Goal: Task Accomplishment & Management: Manage account settings

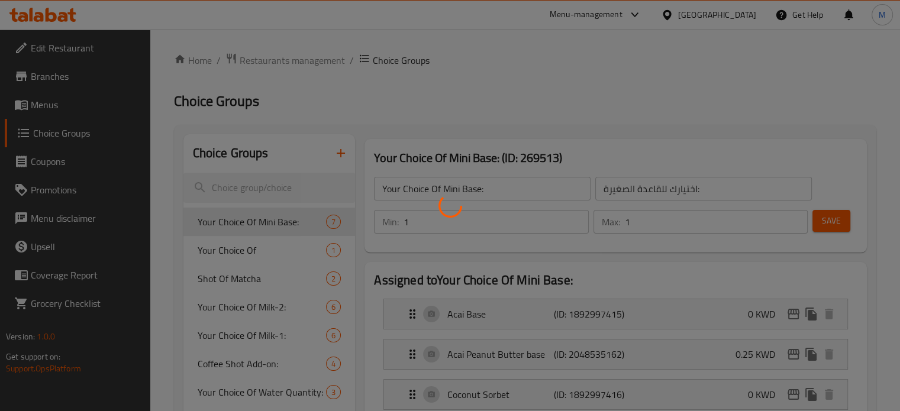
click at [272, 46] on div at bounding box center [450, 205] width 900 height 411
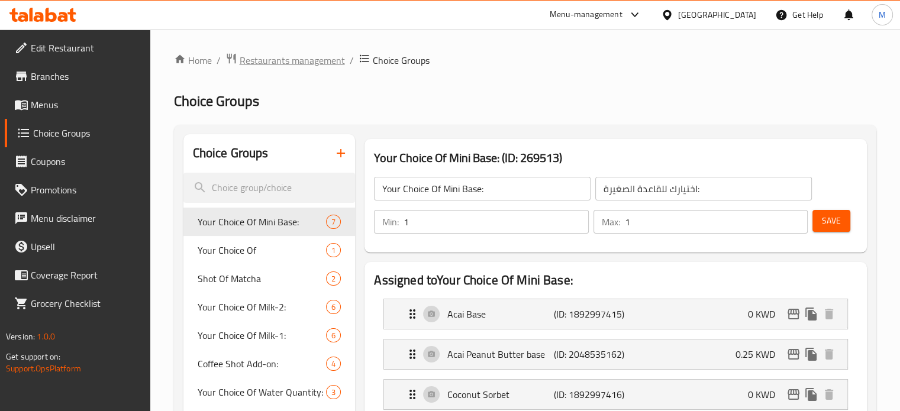
click at [270, 59] on span "Restaurants management" at bounding box center [292, 60] width 105 height 14
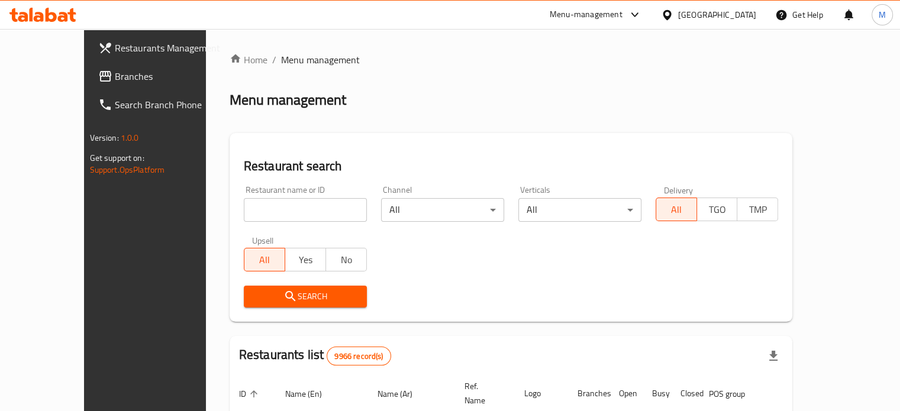
click at [268, 212] on input "search" at bounding box center [305, 210] width 123 height 24
type input "love diet food"
click button "Search" at bounding box center [305, 297] width 123 height 22
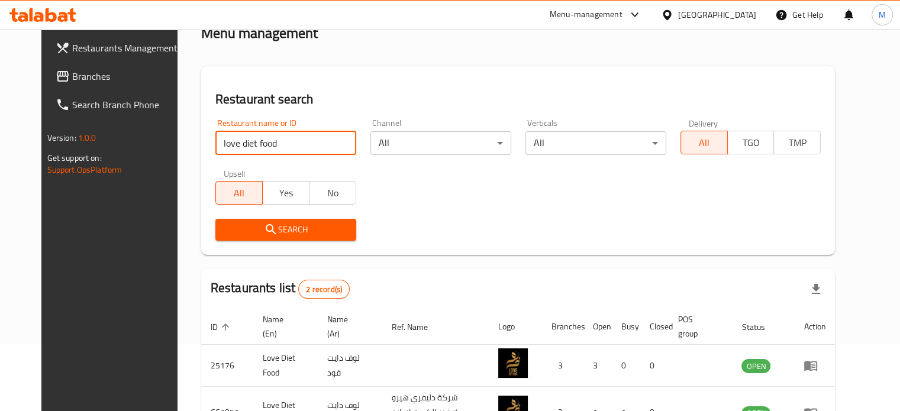
scroll to position [118, 0]
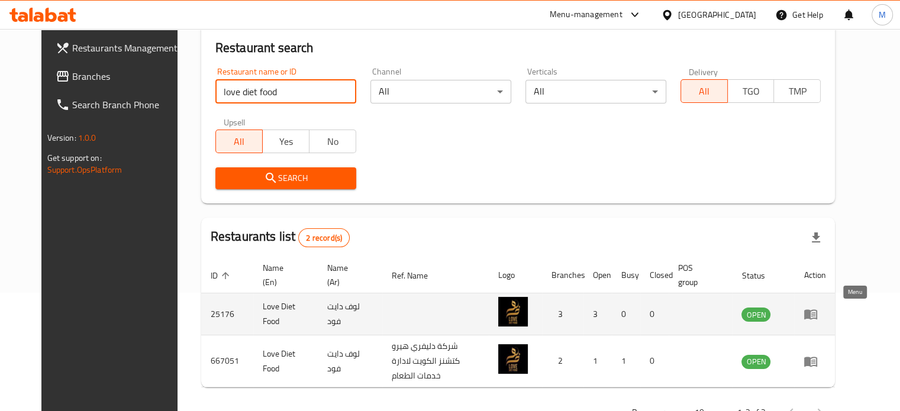
click at [815, 316] on icon "enhanced table" at bounding box center [813, 314] width 4 height 5
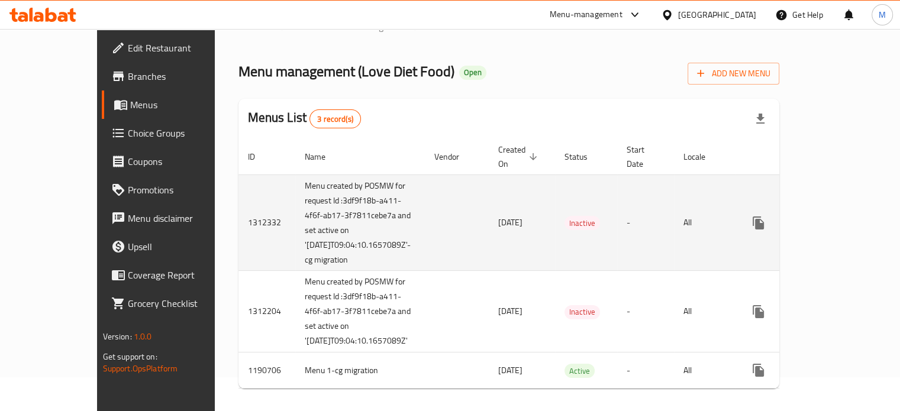
scroll to position [60, 0]
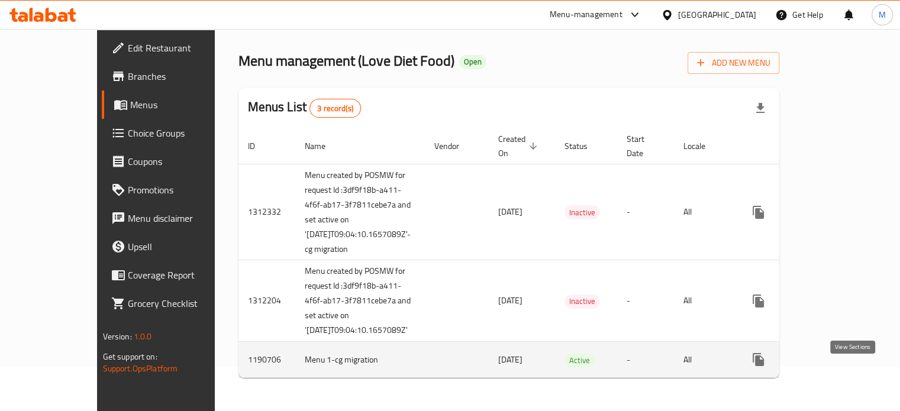
click at [852, 368] on link "enhanced table" at bounding box center [843, 359] width 28 height 28
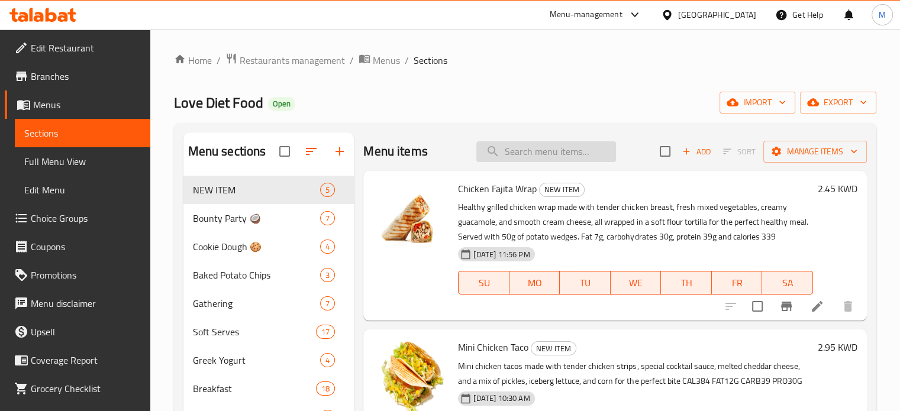
click at [525, 156] on input "search" at bounding box center [546, 151] width 140 height 21
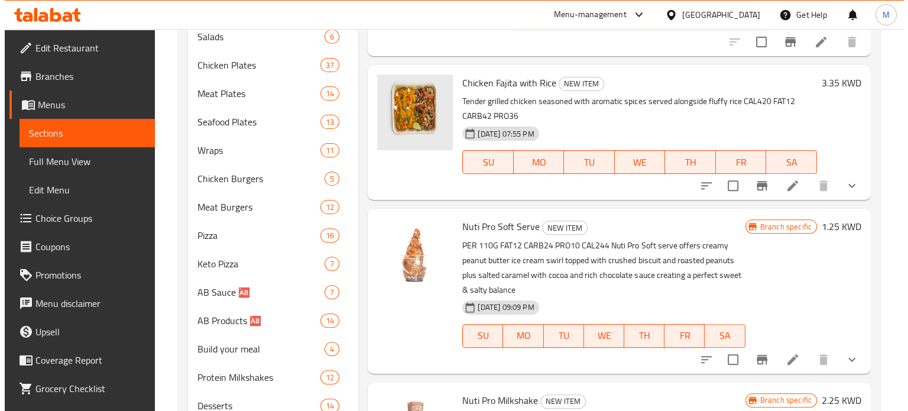
scroll to position [414, 0]
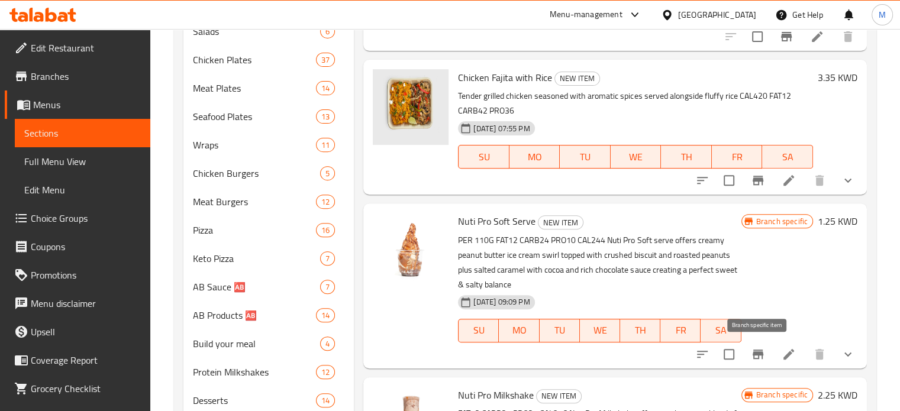
click at [756, 354] on icon "Branch-specific-item" at bounding box center [757, 354] width 11 height 9
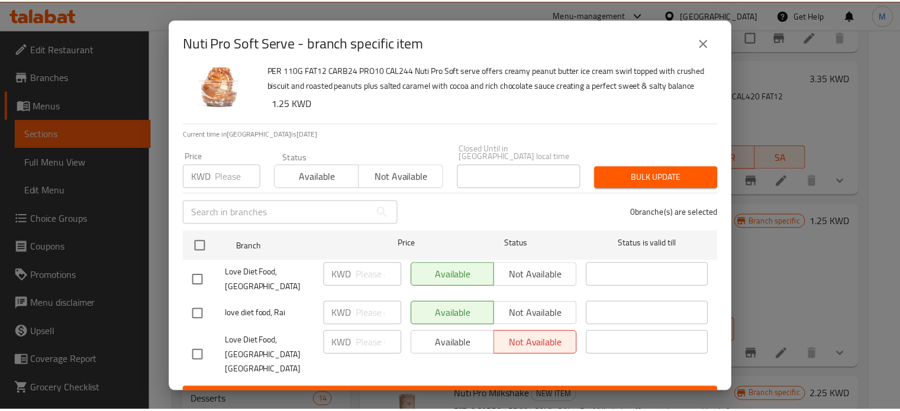
scroll to position [35, 0]
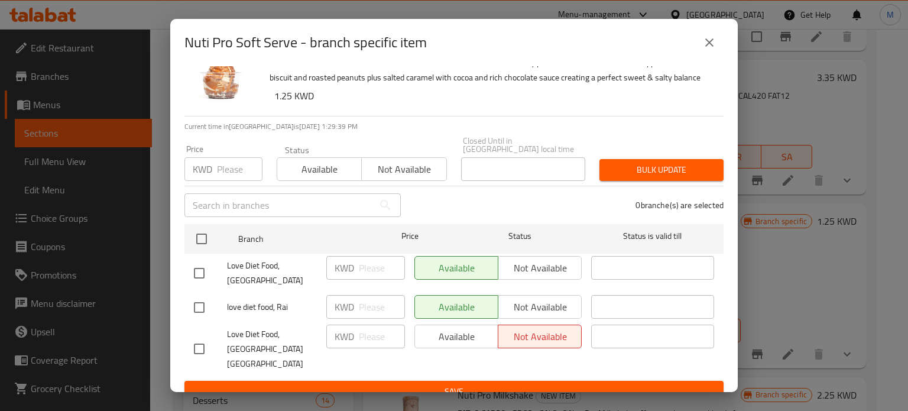
click at [706, 41] on icon "close" at bounding box center [710, 42] width 14 height 14
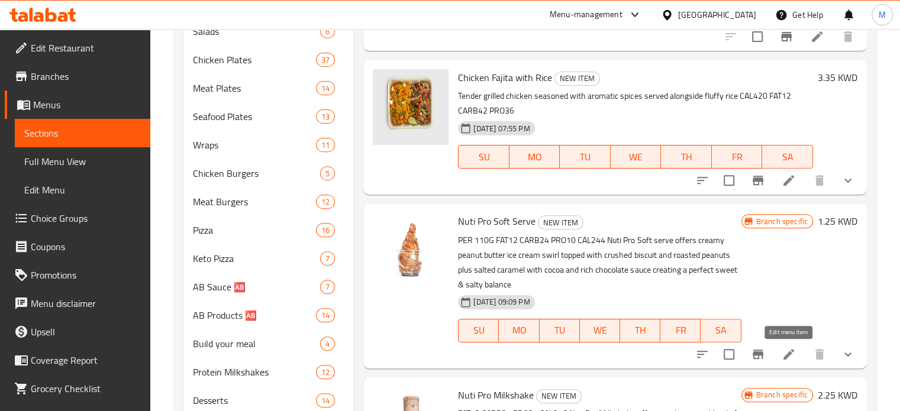
click at [785, 353] on icon at bounding box center [788, 354] width 14 height 14
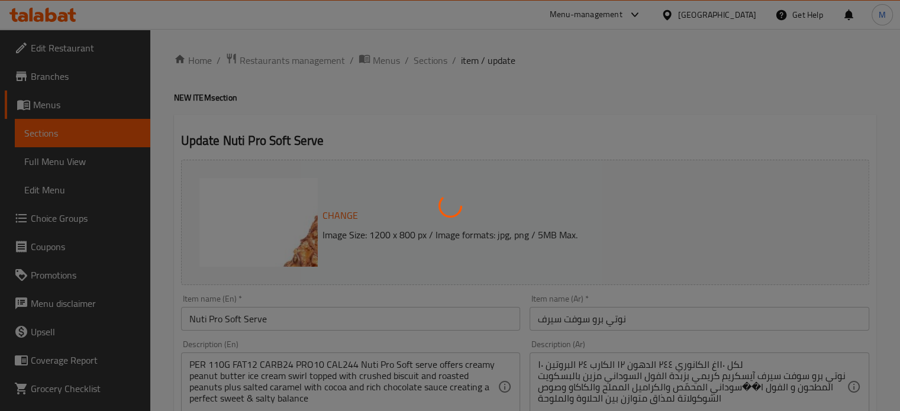
type input "حجم نوتي برو"
type input "1"
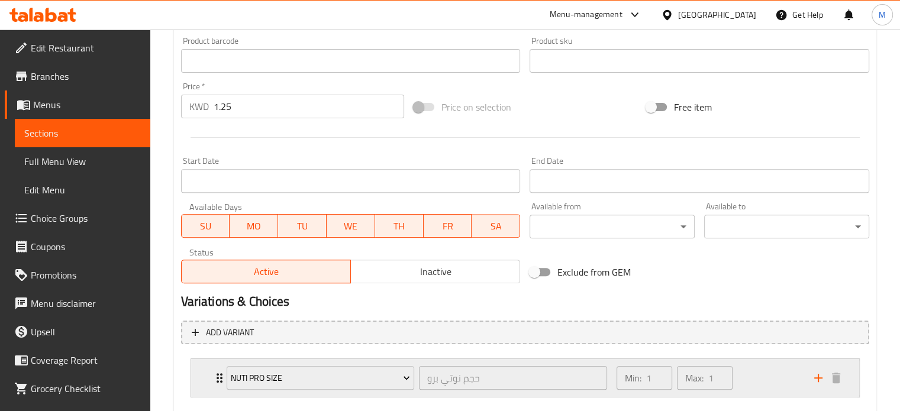
scroll to position [461, 0]
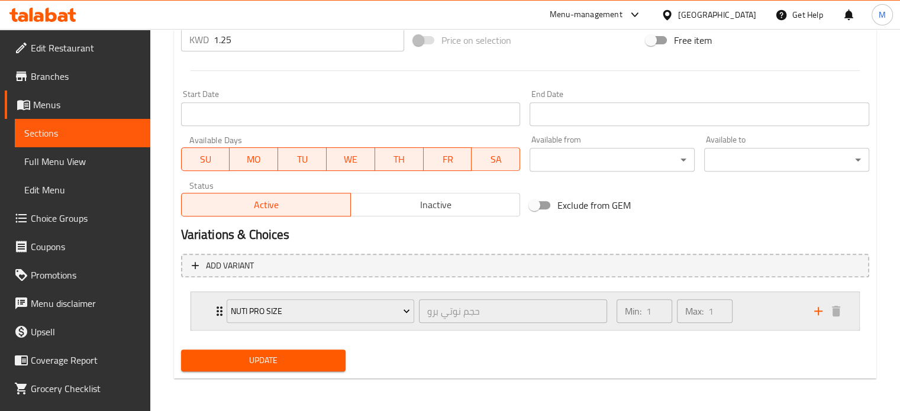
click at [776, 307] on div "Min: 1 ​ Max: 1 ​" at bounding box center [708, 311] width 198 height 38
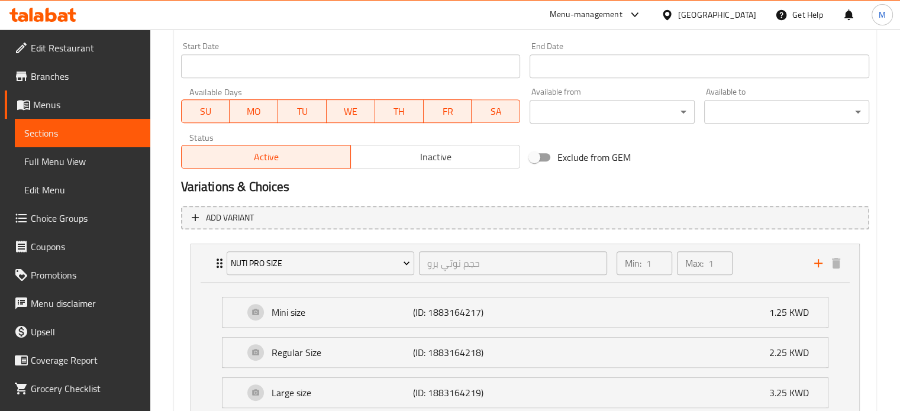
scroll to position [402, 0]
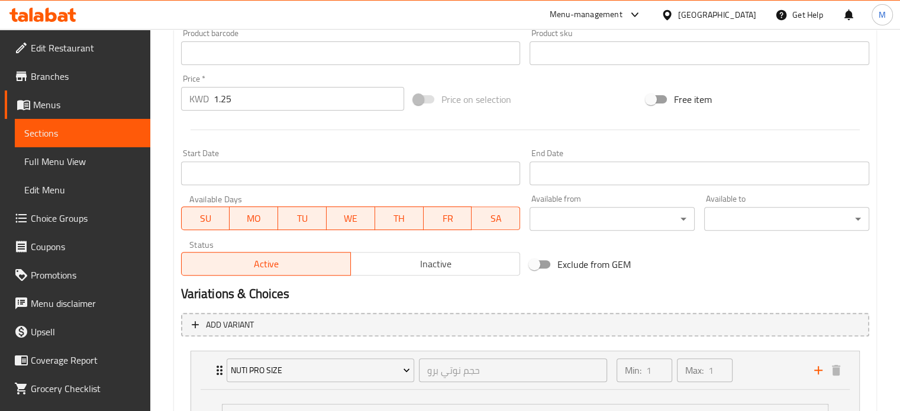
click at [222, 96] on input "1.25" at bounding box center [309, 99] width 190 height 24
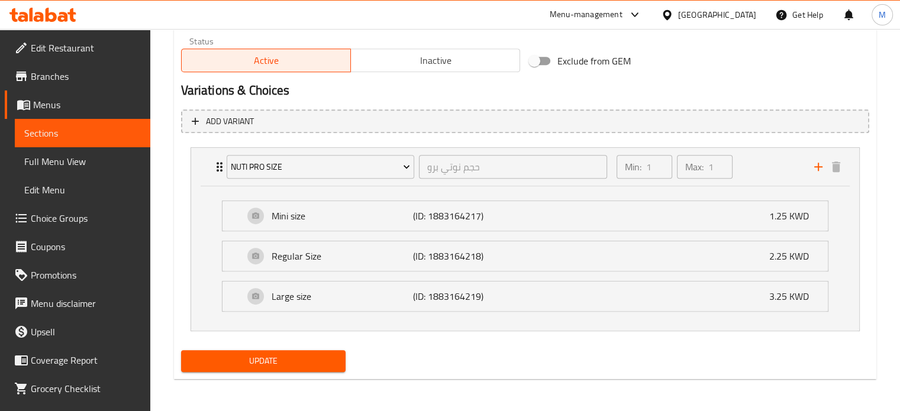
type input "0"
click at [253, 354] on span "Update" at bounding box center [263, 361] width 146 height 15
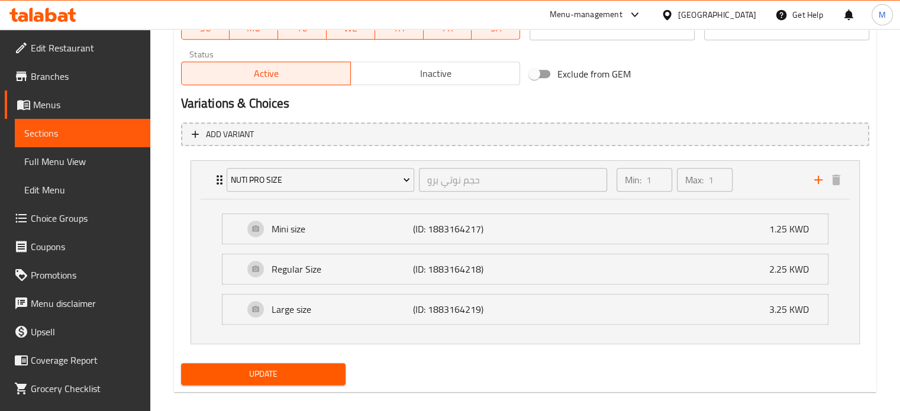
scroll to position [160, 0]
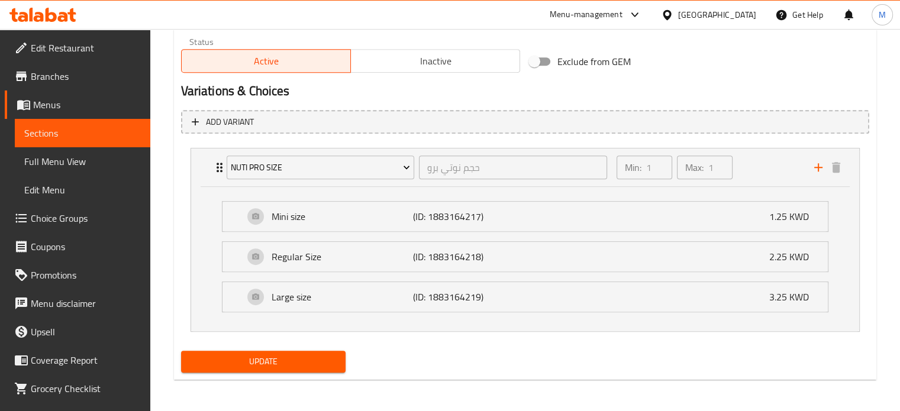
click at [286, 358] on span "Update" at bounding box center [263, 361] width 146 height 15
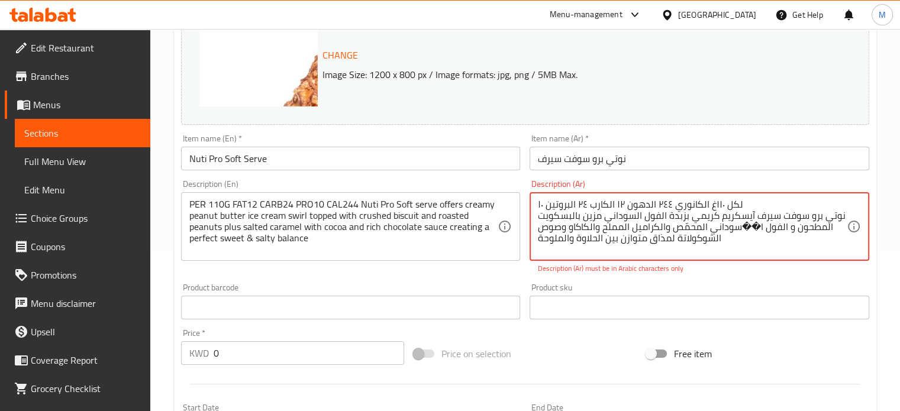
drag, startPoint x: 757, startPoint y: 229, endPoint x: 743, endPoint y: 228, distance: 13.6
click at [743, 228] on textarea "لكل ١١٠غ الكانوري ٢٤٤ الدهون ١٢ الكارب ٢٤ البروتين ١٠ نوتي برو سوفت سيرف آيسكري…" at bounding box center [692, 227] width 309 height 56
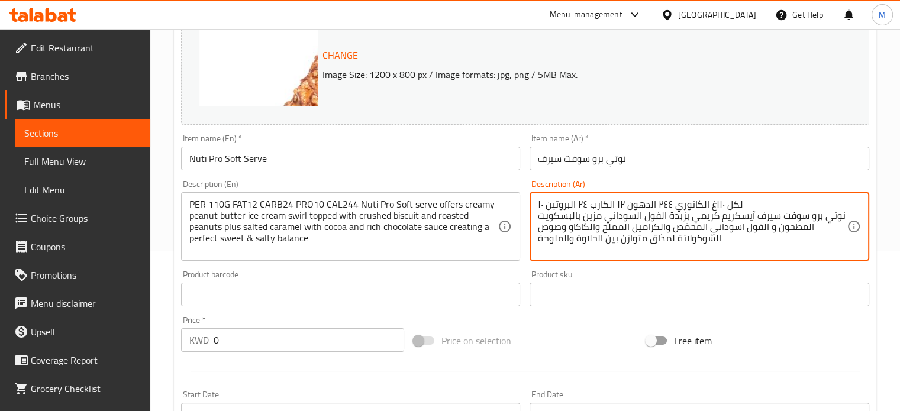
click at [744, 227] on textarea "لكل ١١٠غ الكانوري ٢٤٤ الدهون ١٢ الكارب ٢٤ البروتين ١٠ نوتي برو سوفت سيرف آيسكري…" at bounding box center [692, 227] width 309 height 56
click at [739, 225] on textarea "لكل ١١٠غ الكانوري ٢٤٤ الدهون ١٢ الكارب ٢٤ البروتين ١٠ نوتي برو سوفت سيرف آيسكري…" at bounding box center [692, 227] width 309 height 56
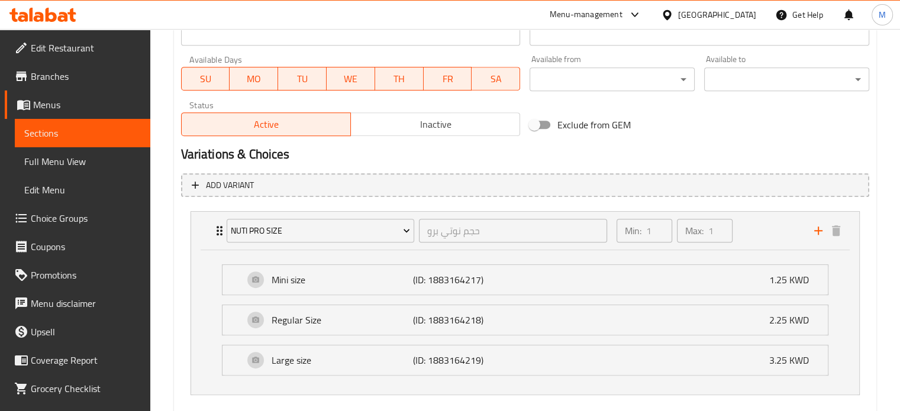
scroll to position [605, 0]
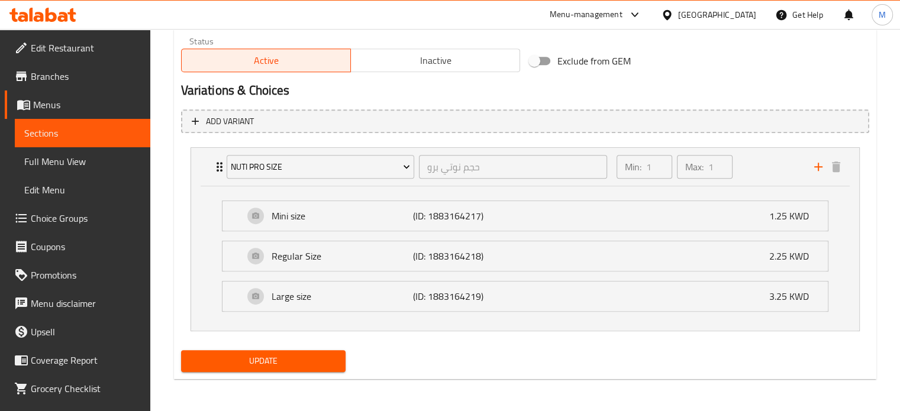
type textarea "لكل ١١٠غ الكانوري ٢٤٤ الدهون ١٢ الكارب ٢٤ البروتين ١٠ نوتي برو سوفت سيرف آيسكري…"
click at [286, 363] on span "Update" at bounding box center [263, 361] width 146 height 15
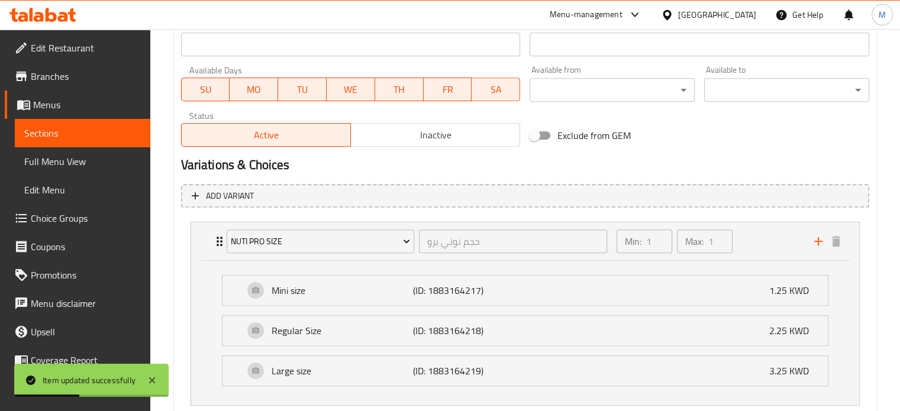
scroll to position [532, 0]
click at [738, 296] on div "Mini size (ID: 1883164217) 1.25 KWD" at bounding box center [529, 289] width 570 height 30
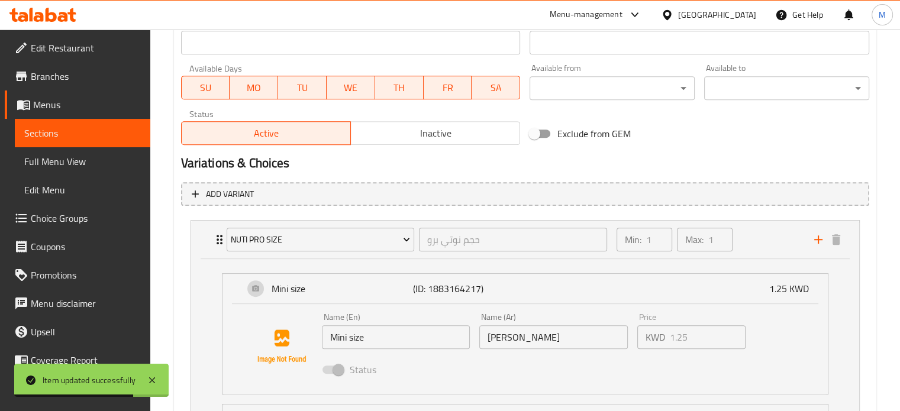
scroll to position [651, 0]
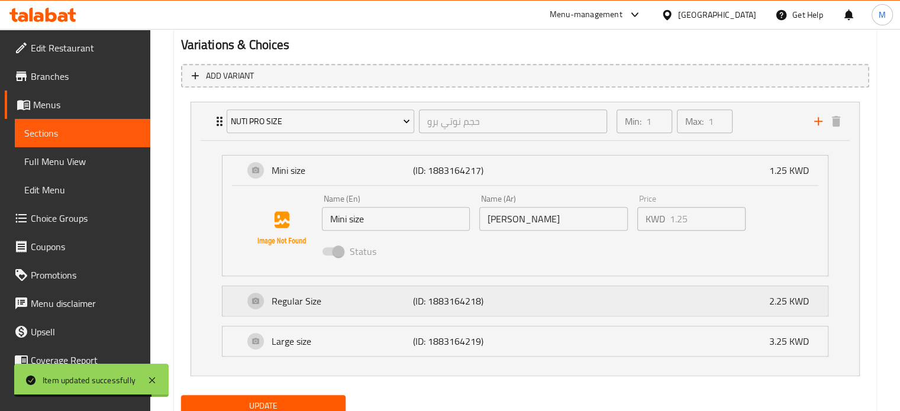
click at [593, 305] on div "Regular Size (ID: 1883164218) 2.25 KWD" at bounding box center [529, 301] width 570 height 30
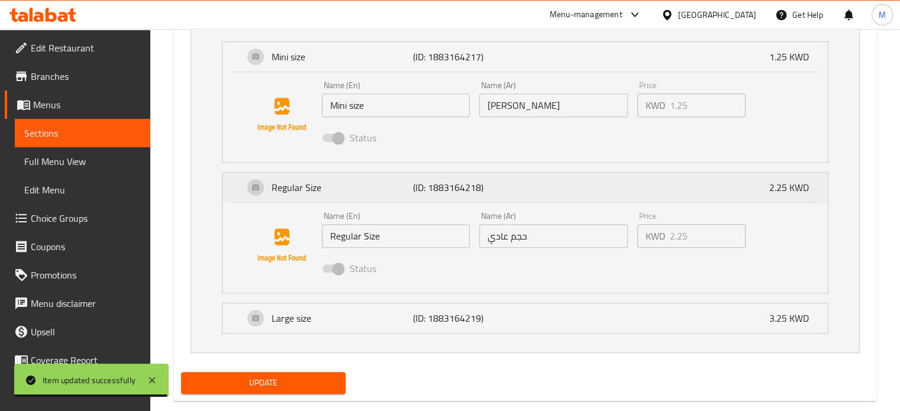
scroll to position [769, 0]
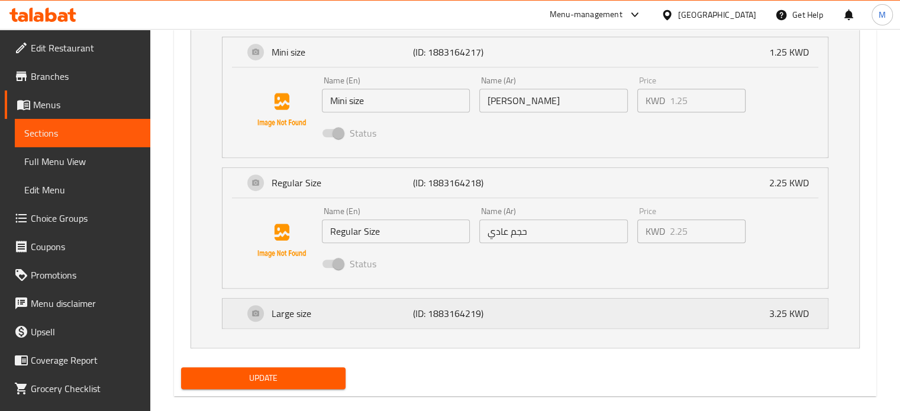
click at [593, 309] on div "Large size (ID: 1883164219) 3.25 KWD" at bounding box center [529, 314] width 570 height 30
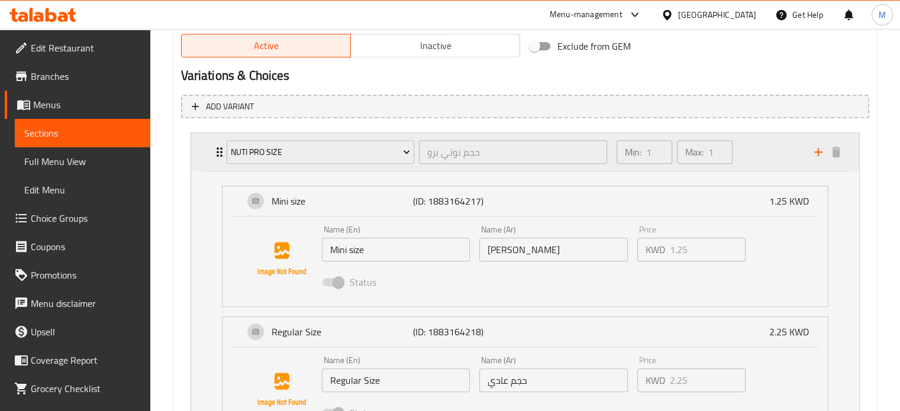
scroll to position [521, 0]
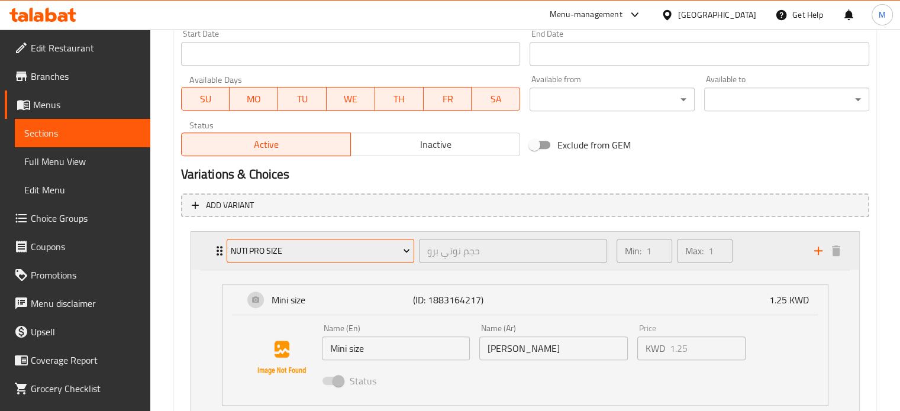
click at [397, 257] on span "NUTI Pro Size" at bounding box center [320, 251] width 179 height 15
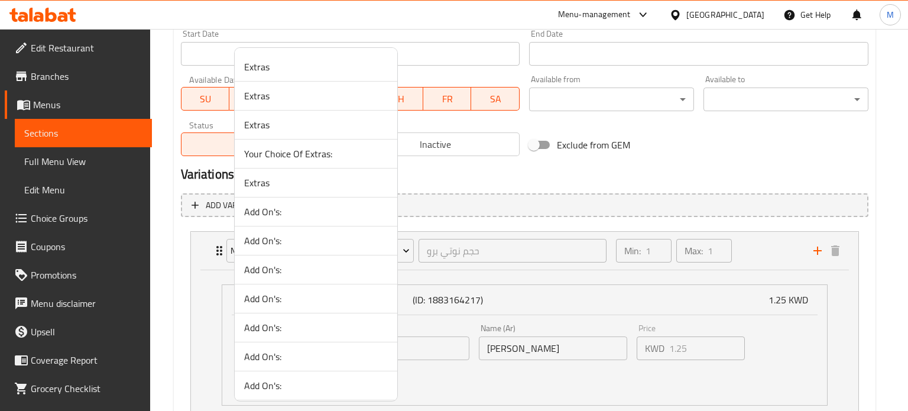
click at [626, 163] on div at bounding box center [454, 205] width 908 height 411
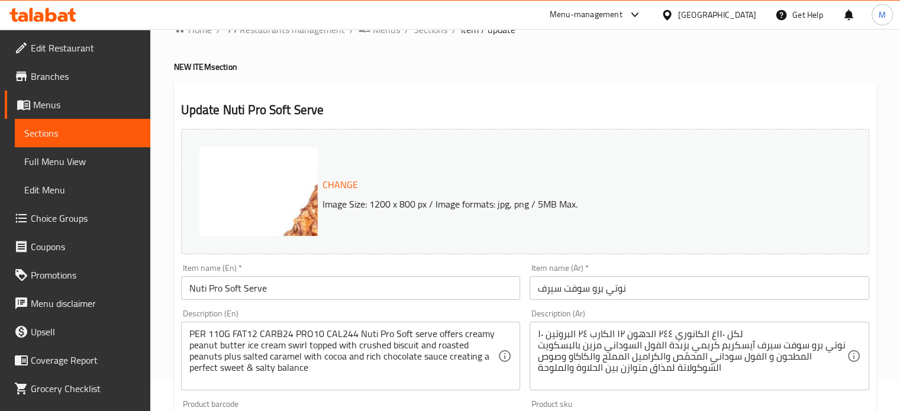
scroll to position [0, 0]
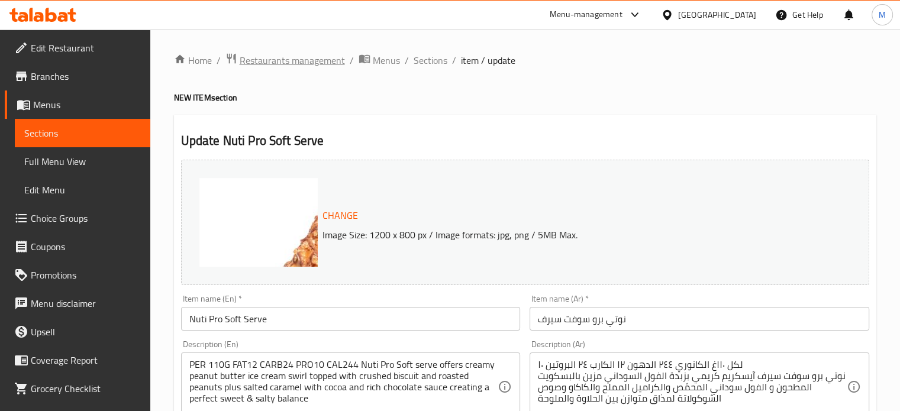
click at [320, 63] on span "Restaurants management" at bounding box center [292, 60] width 105 height 14
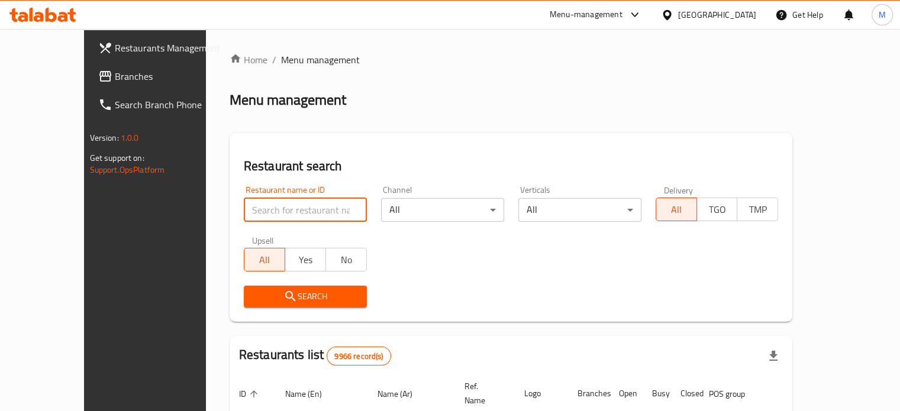
click at [255, 214] on input "search" at bounding box center [305, 210] width 123 height 24
type input "م"
type input "love diet food"
click button "Search" at bounding box center [305, 297] width 123 height 22
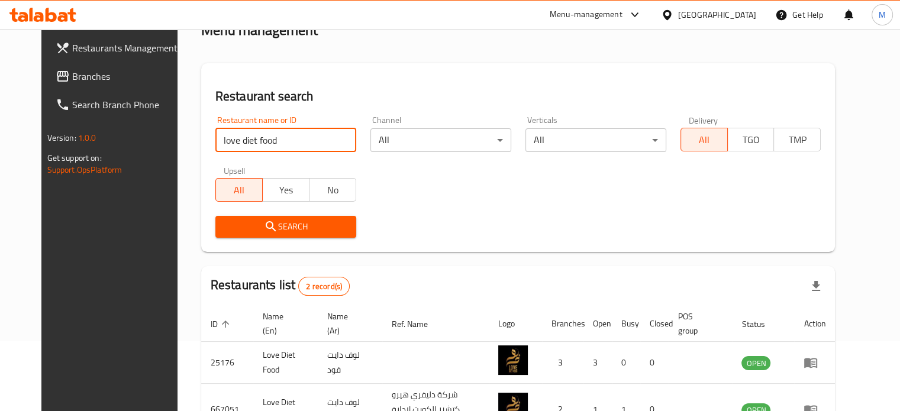
scroll to position [143, 0]
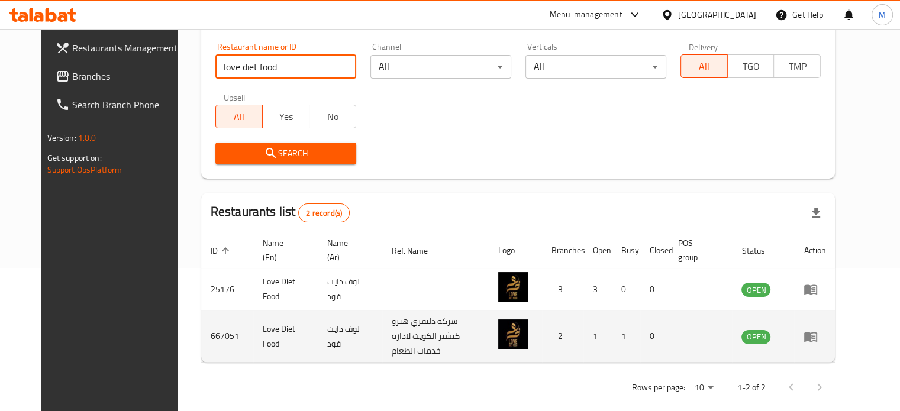
click at [835, 338] on td "enhanced table" at bounding box center [814, 337] width 41 height 52
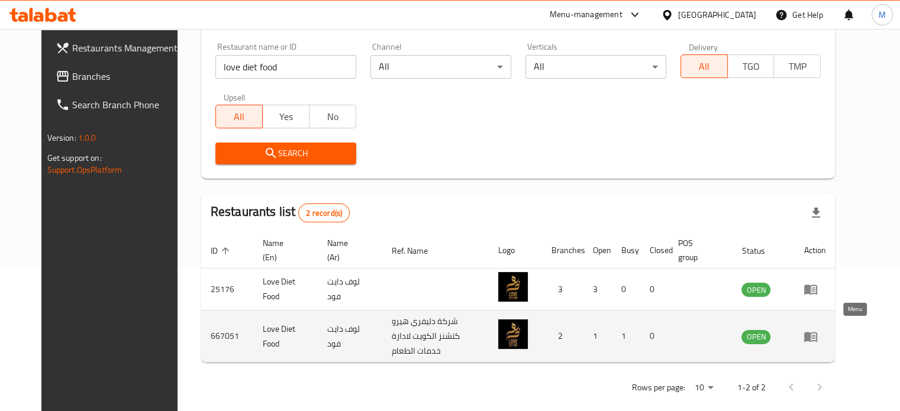
click at [817, 332] on icon "enhanced table" at bounding box center [810, 337] width 13 height 10
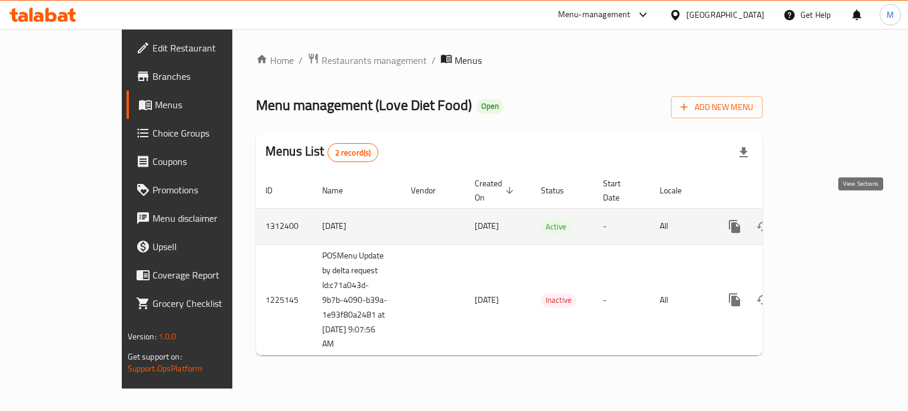
click at [827, 219] on icon "enhanced table" at bounding box center [820, 226] width 14 height 14
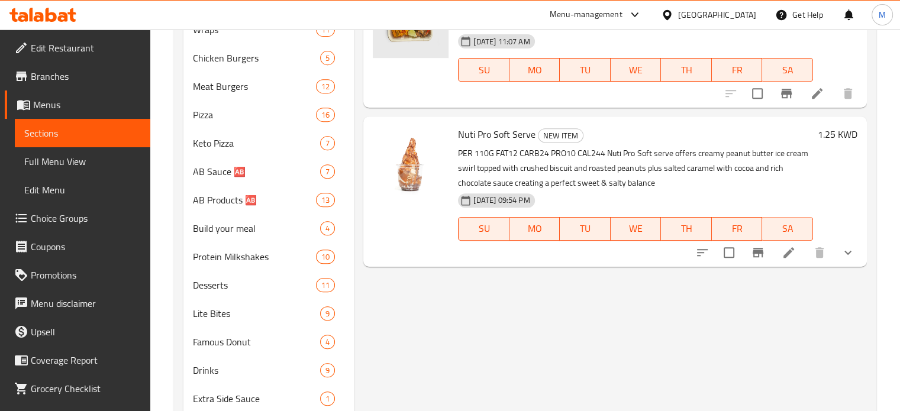
scroll to position [532, 0]
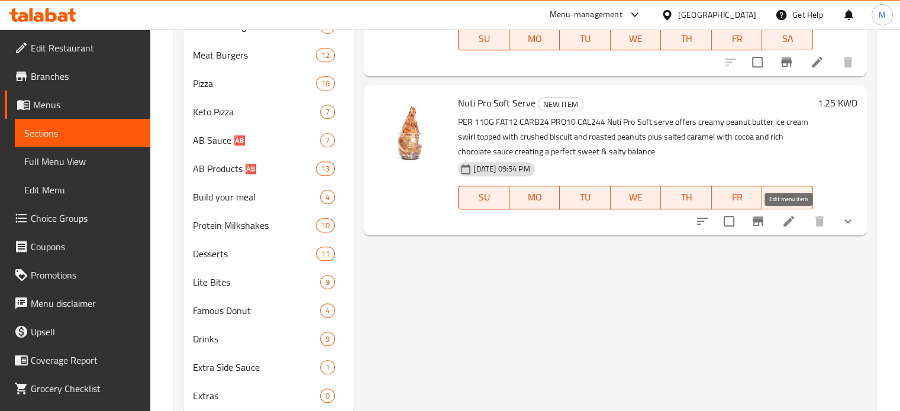
click at [783, 227] on icon at bounding box center [788, 221] width 14 height 14
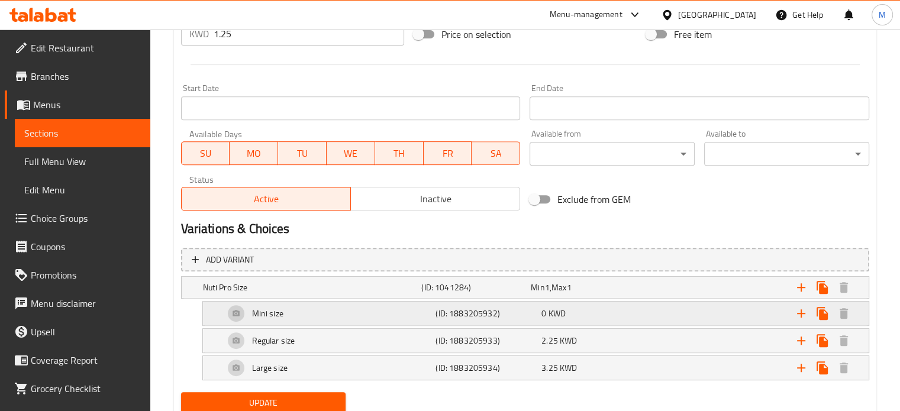
scroll to position [450, 0]
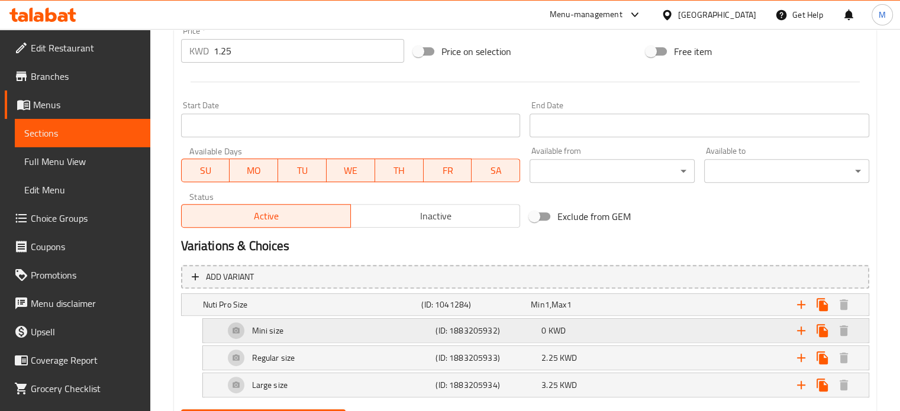
click at [606, 335] on div "0 KWD" at bounding box center [591, 331] width 101 height 12
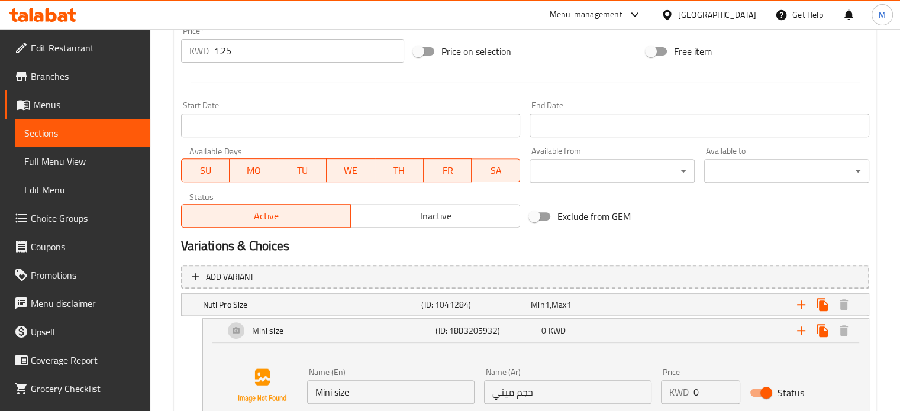
scroll to position [509, 0]
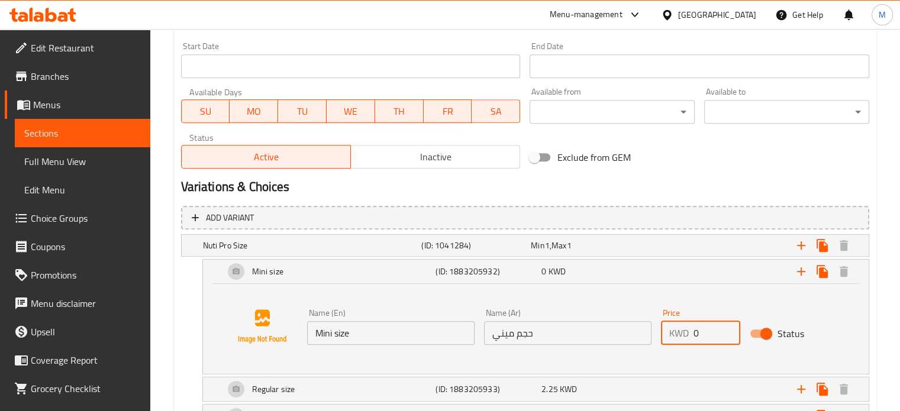
click at [703, 334] on input "0" at bounding box center [716, 333] width 47 height 24
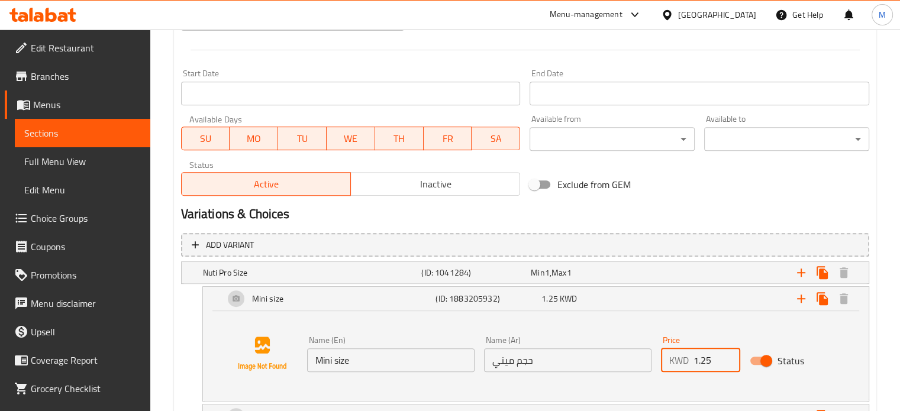
scroll to position [390, 0]
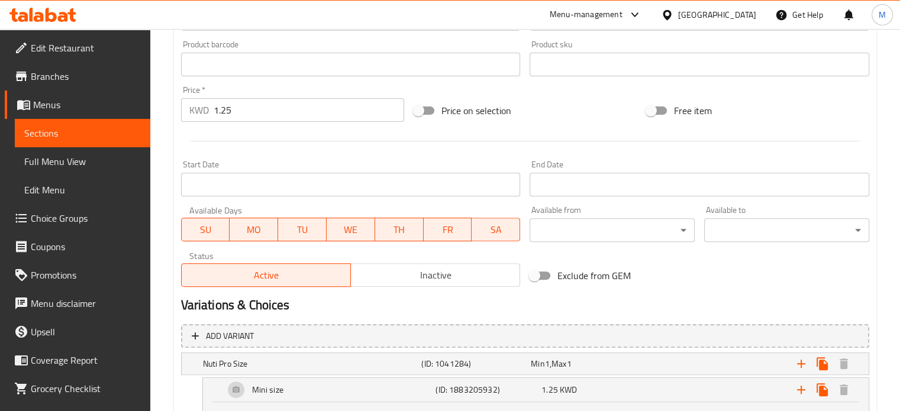
type input "1.25"
click at [222, 108] on input "1.25" at bounding box center [309, 110] width 190 height 24
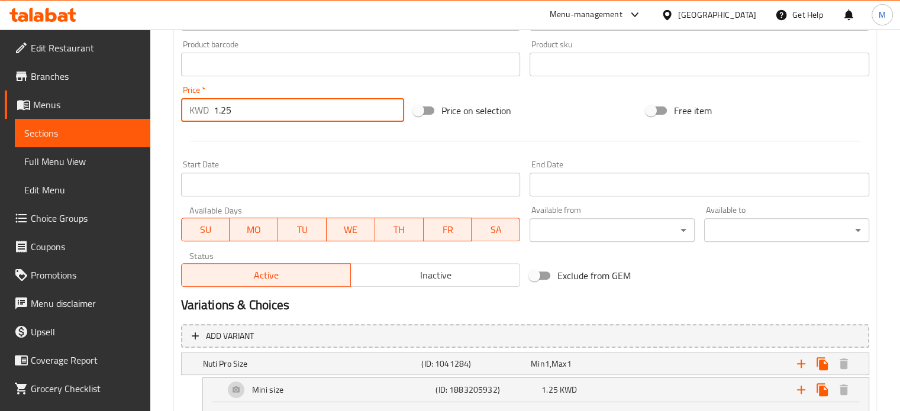
click at [222, 108] on input "1.25" at bounding box center [309, 110] width 190 height 24
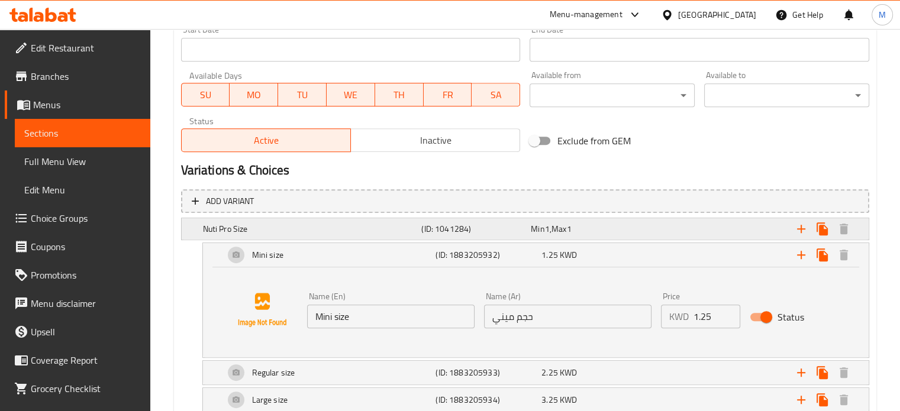
scroll to position [568, 0]
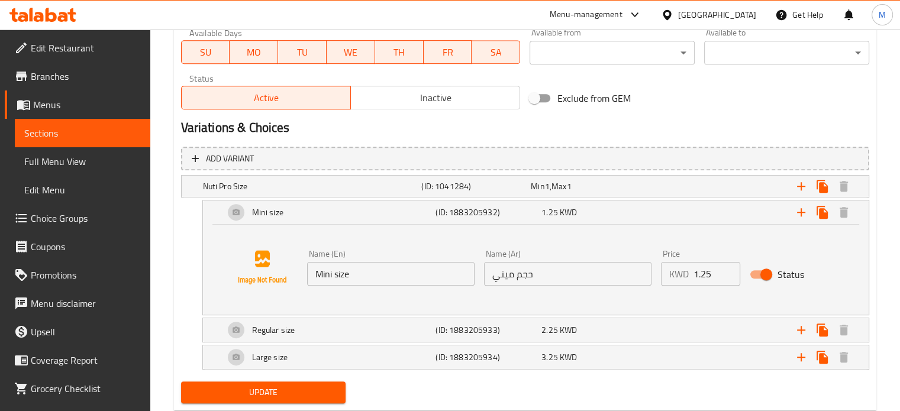
type input "0"
click at [299, 385] on span "Update" at bounding box center [263, 392] width 146 height 15
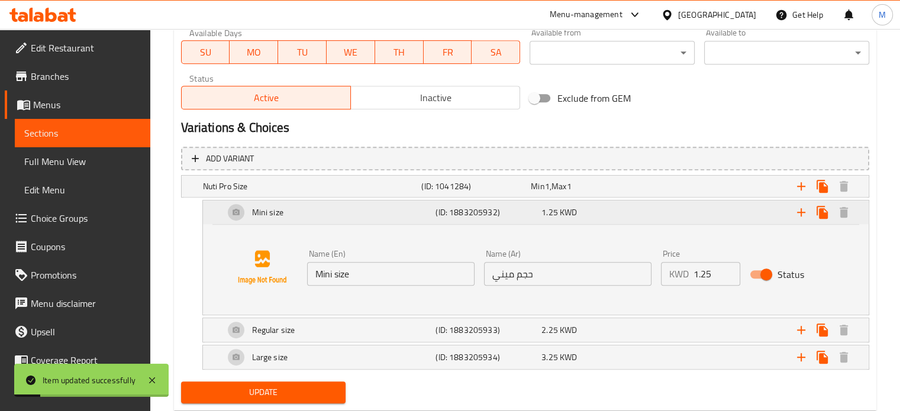
click at [635, 209] on div "1.25 KWD" at bounding box center [591, 212] width 101 height 12
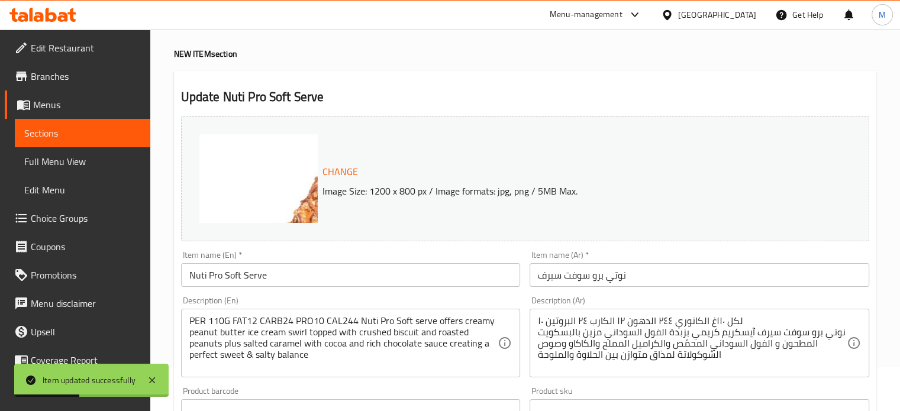
scroll to position [0, 0]
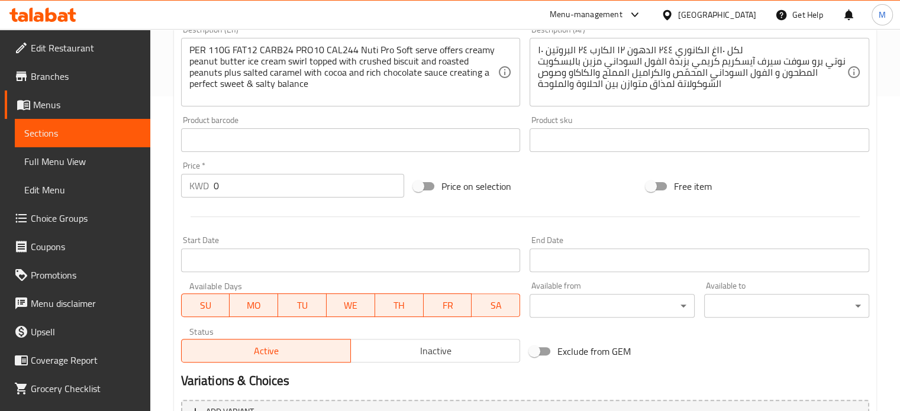
scroll to position [331, 0]
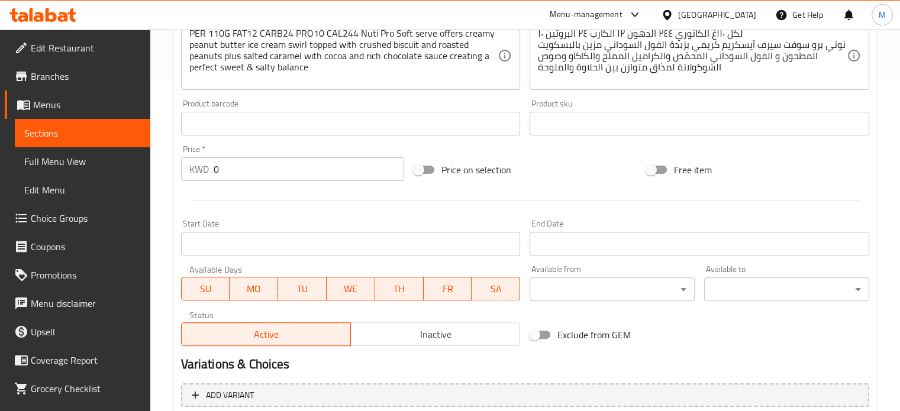
click at [46, 216] on span "Choice Groups" at bounding box center [86, 218] width 110 height 14
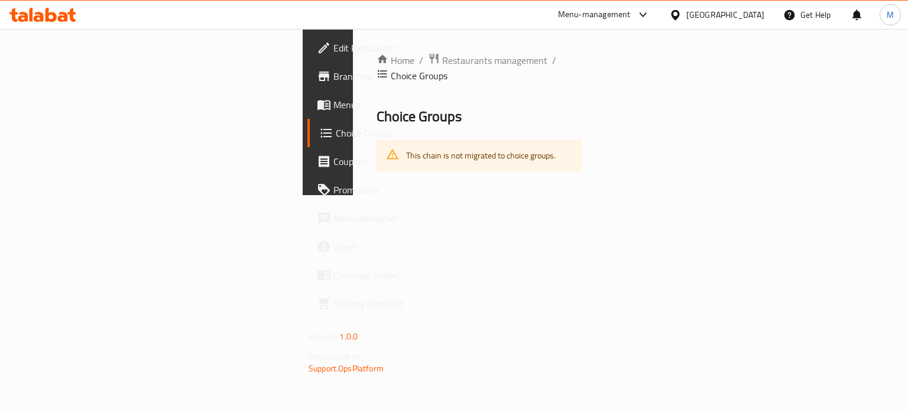
click at [334, 108] on span "Menus" at bounding box center [390, 105] width 112 height 14
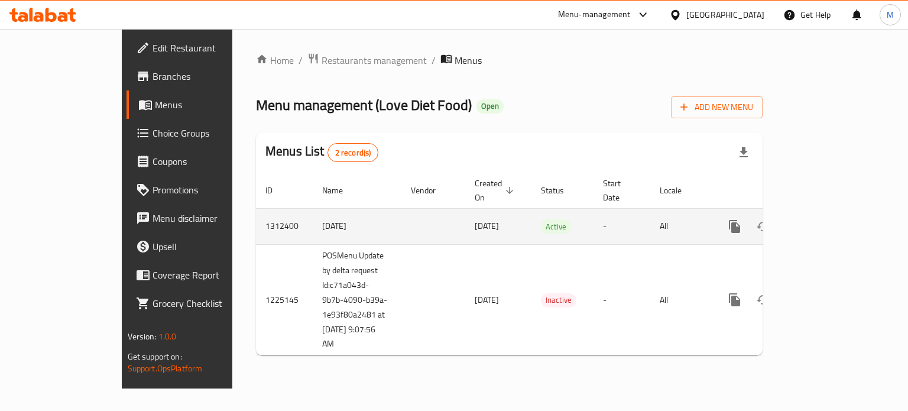
click at [826, 221] on icon "enhanced table" at bounding box center [820, 226] width 11 height 11
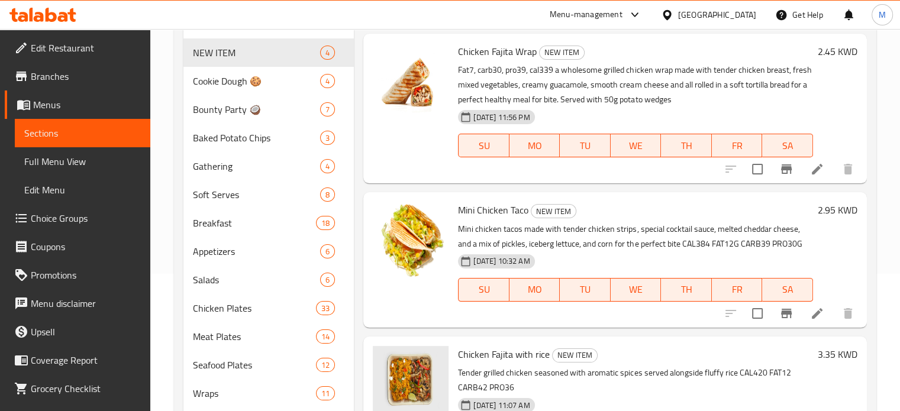
scroll to position [177, 0]
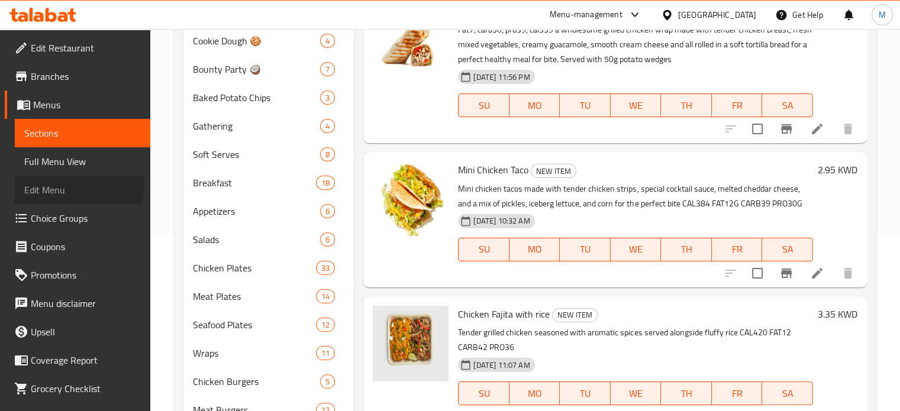
click at [78, 186] on span "Edit Menu" at bounding box center [82, 190] width 117 height 14
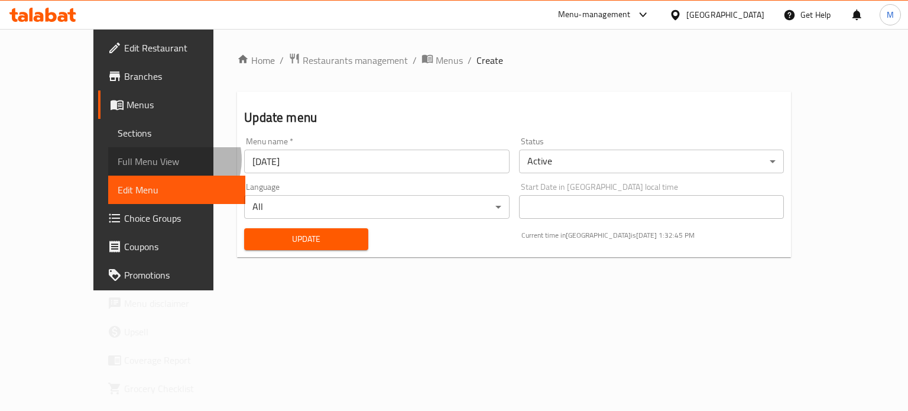
click at [118, 160] on span "Full Menu View" at bounding box center [177, 161] width 118 height 14
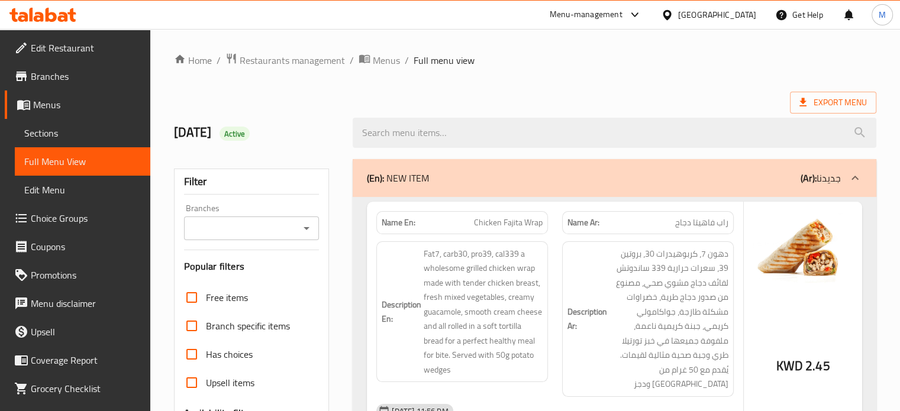
click at [66, 132] on span "Sections" at bounding box center [82, 133] width 117 height 14
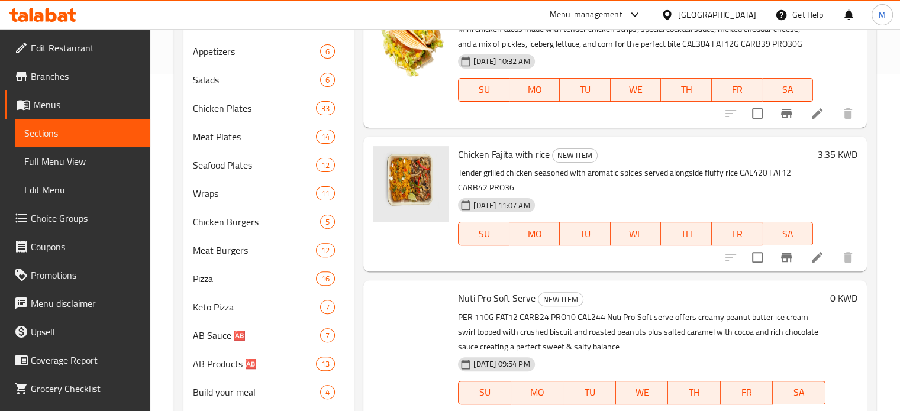
scroll to position [414, 0]
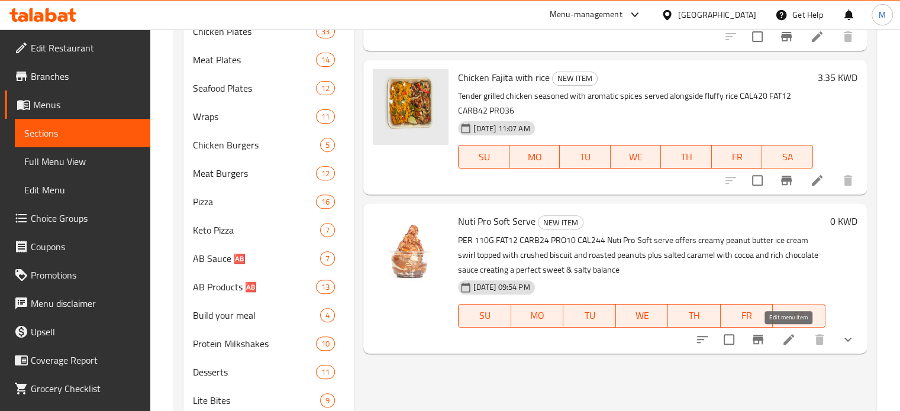
click at [781, 345] on icon at bounding box center [788, 339] width 14 height 14
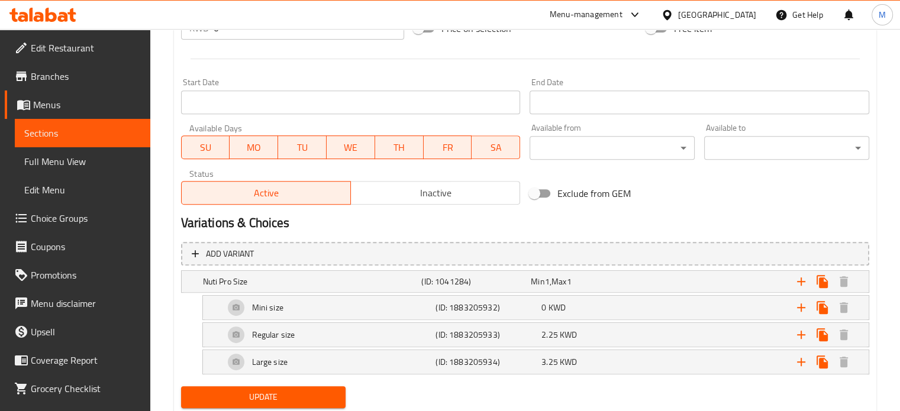
scroll to position [473, 0]
click at [570, 312] on div "0 KWD" at bounding box center [591, 307] width 101 height 12
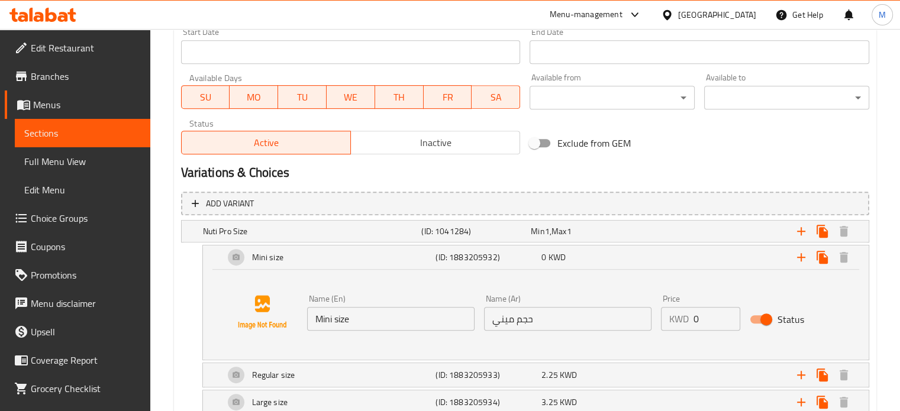
scroll to position [591, 0]
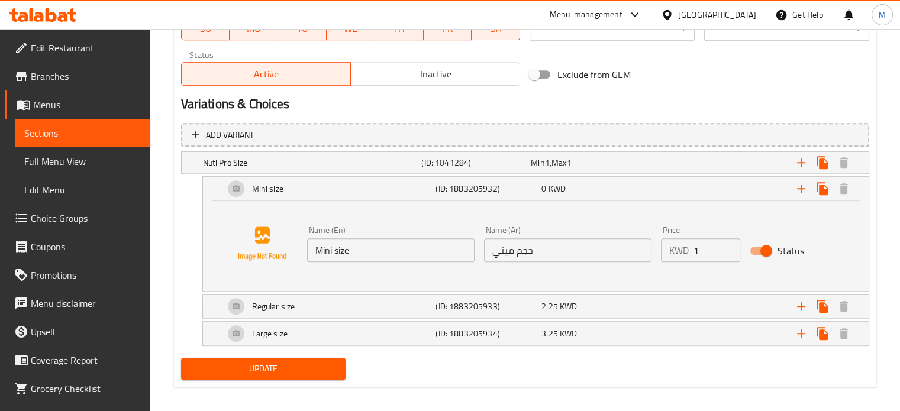
click at [730, 244] on input "1" at bounding box center [716, 250] width 47 height 24
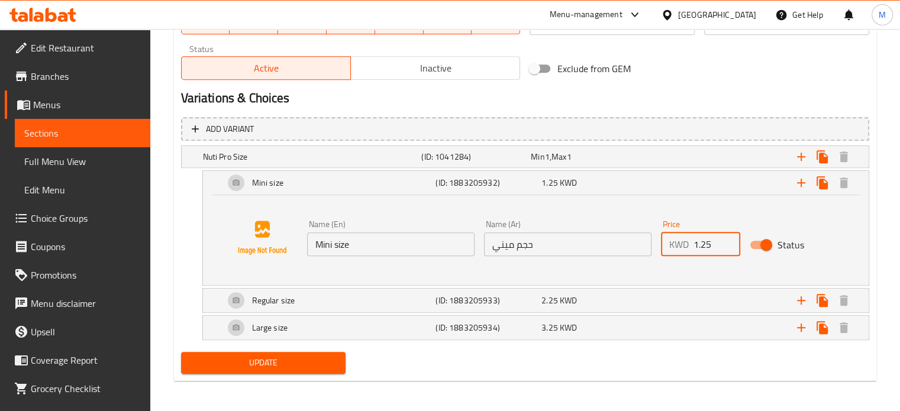
scroll to position [599, 0]
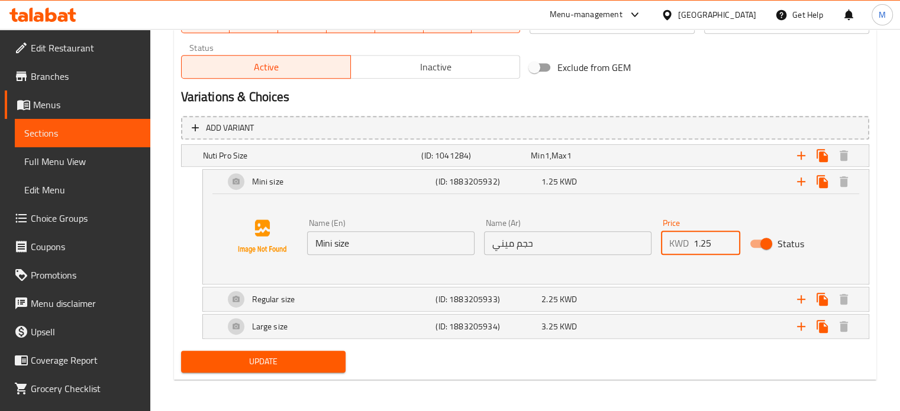
type input "1.25"
click at [306, 371] on div "Update" at bounding box center [263, 361] width 174 height 31
click at [305, 364] on span "Update" at bounding box center [263, 361] width 146 height 15
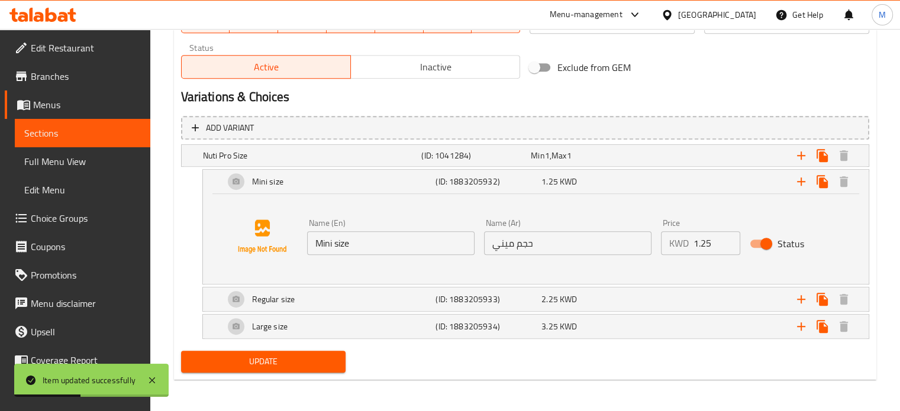
click at [78, 219] on span "Choice Groups" at bounding box center [86, 218] width 110 height 14
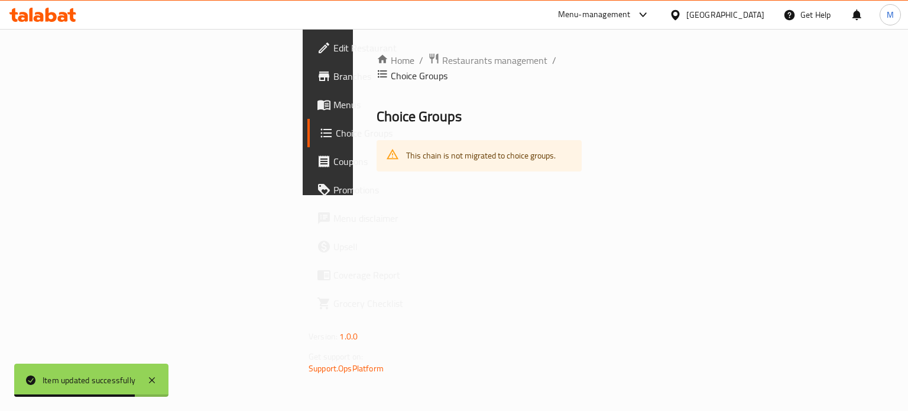
click at [334, 101] on span "Menus" at bounding box center [390, 105] width 112 height 14
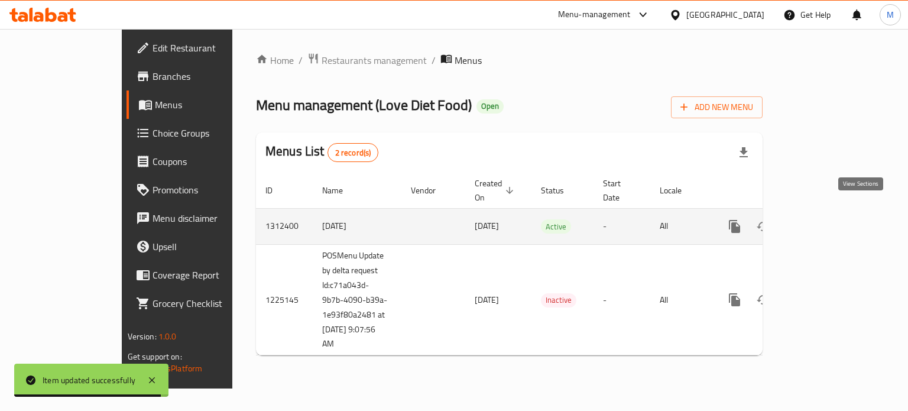
click at [827, 219] on icon "enhanced table" at bounding box center [820, 226] width 14 height 14
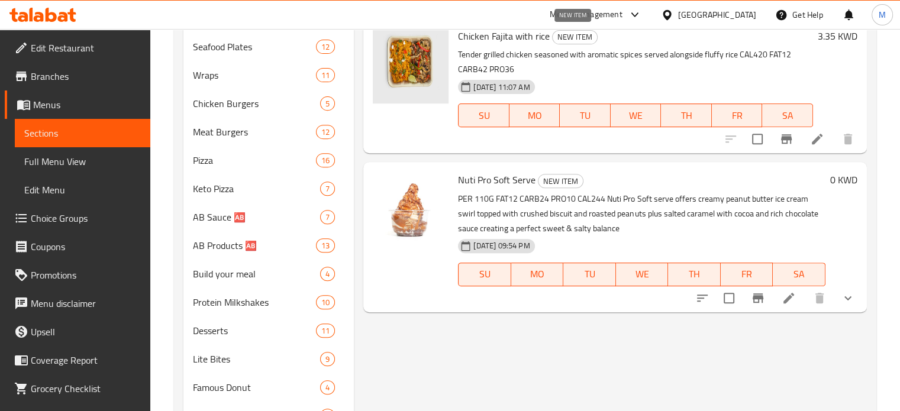
scroll to position [473, 0]
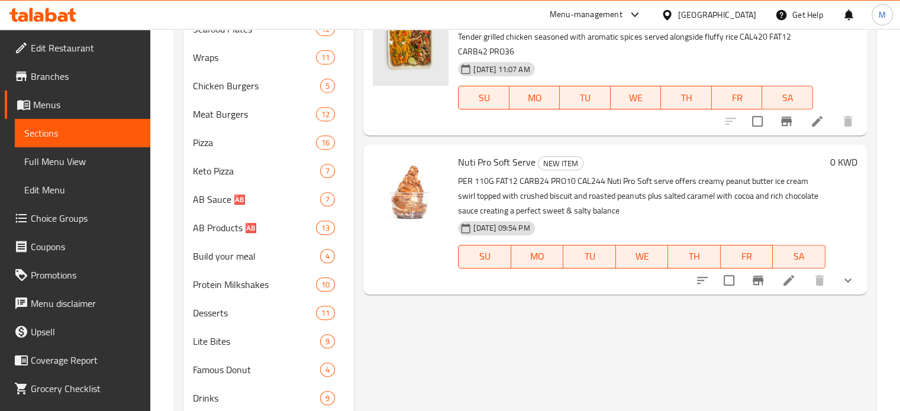
click at [780, 283] on li at bounding box center [788, 280] width 33 height 21
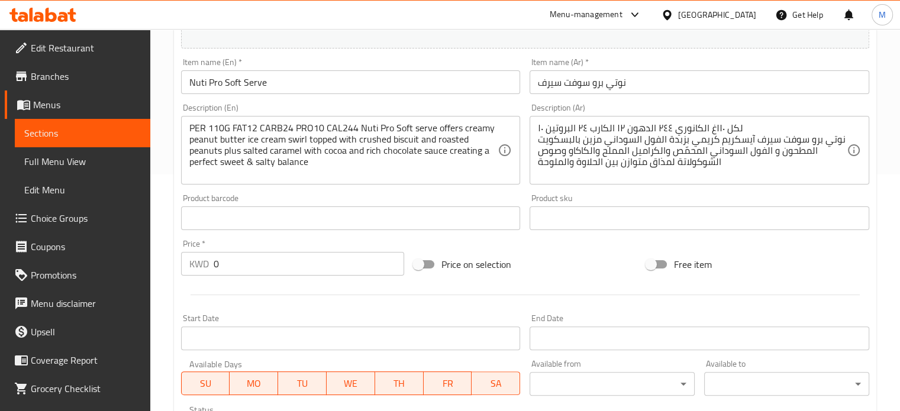
scroll to position [473, 0]
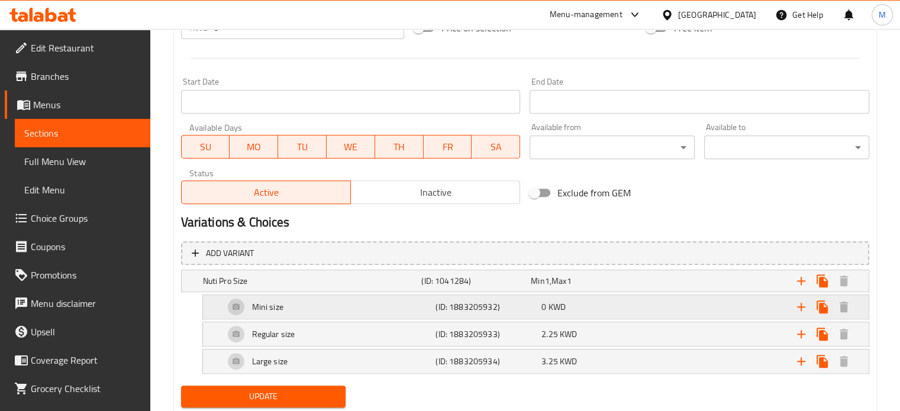
click at [570, 308] on div "0 KWD" at bounding box center [591, 307] width 101 height 12
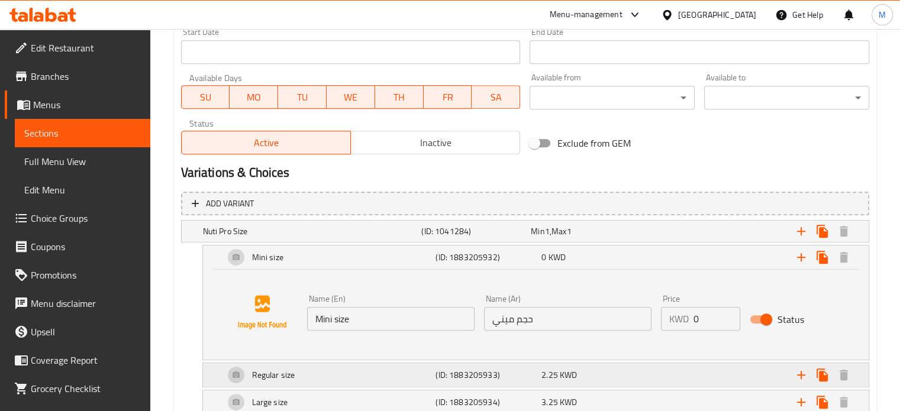
scroll to position [591, 0]
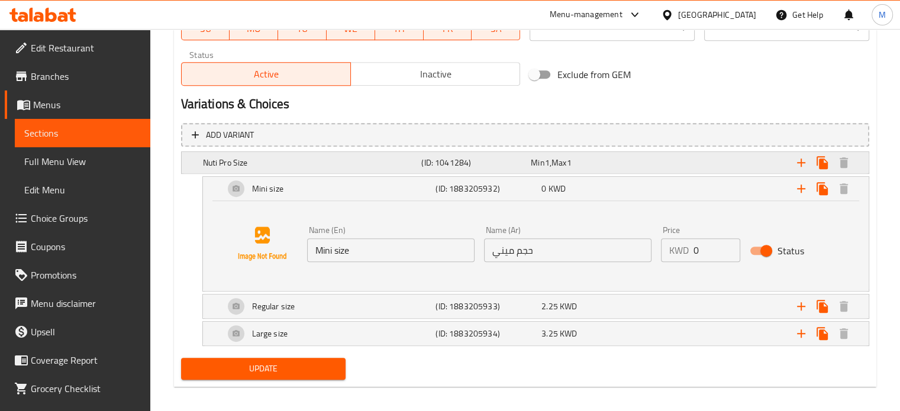
click at [641, 167] on div "Expand" at bounding box center [747, 163] width 219 height 26
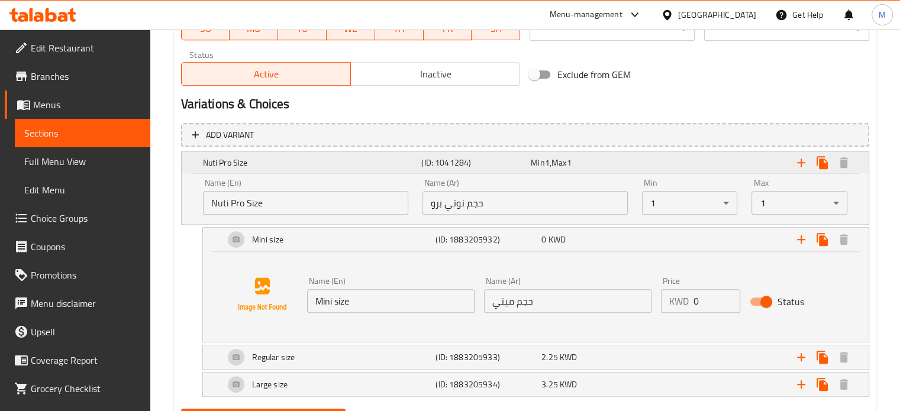
click at [641, 167] on div "Expand" at bounding box center [747, 163] width 219 height 26
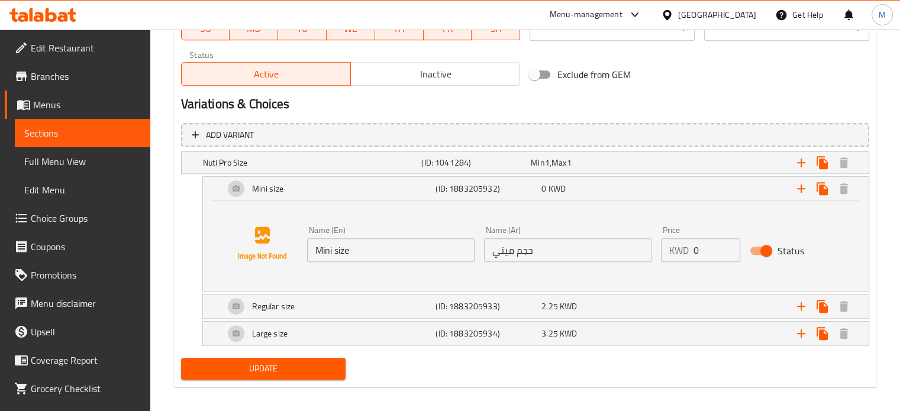
click at [702, 256] on input "0" at bounding box center [716, 250] width 47 height 24
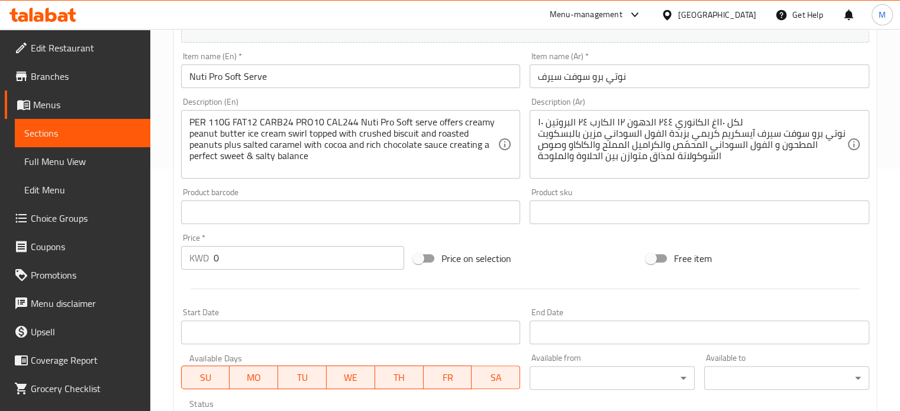
scroll to position [0, 0]
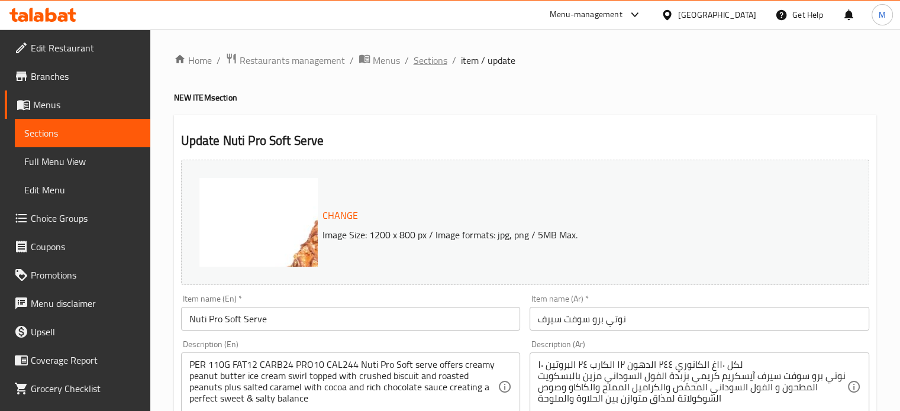
click at [433, 59] on span "Sections" at bounding box center [430, 60] width 34 height 14
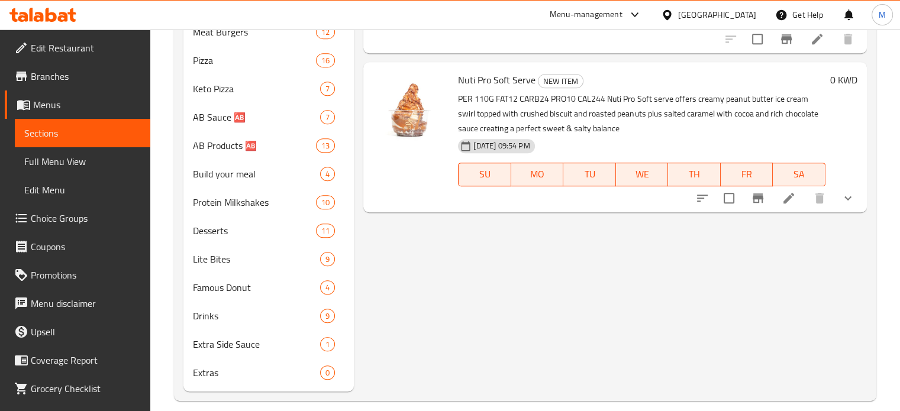
scroll to position [568, 0]
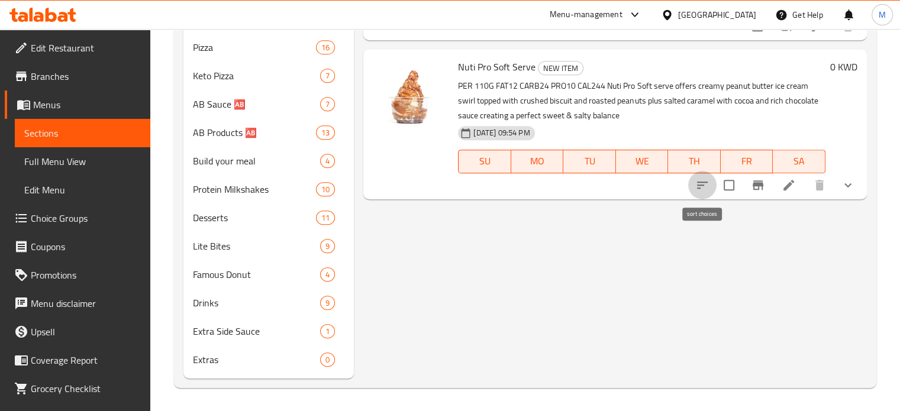
click at [703, 178] on icon "sort-choices" at bounding box center [702, 185] width 14 height 14
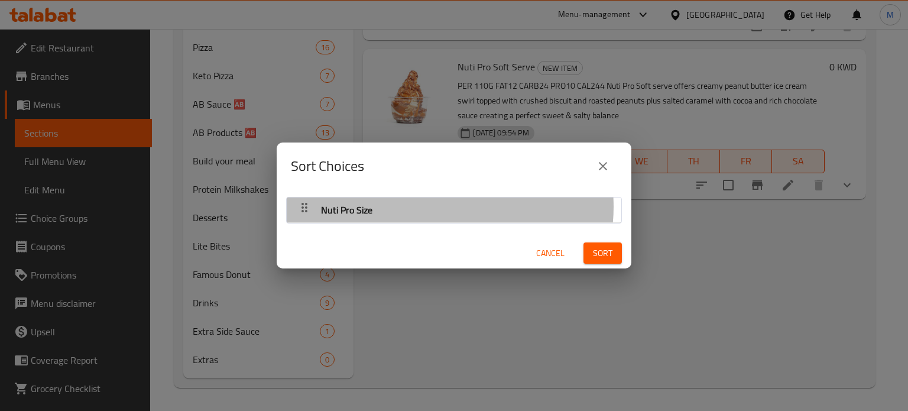
click at [444, 207] on div "Nuti Pro Size" at bounding box center [454, 210] width 323 height 28
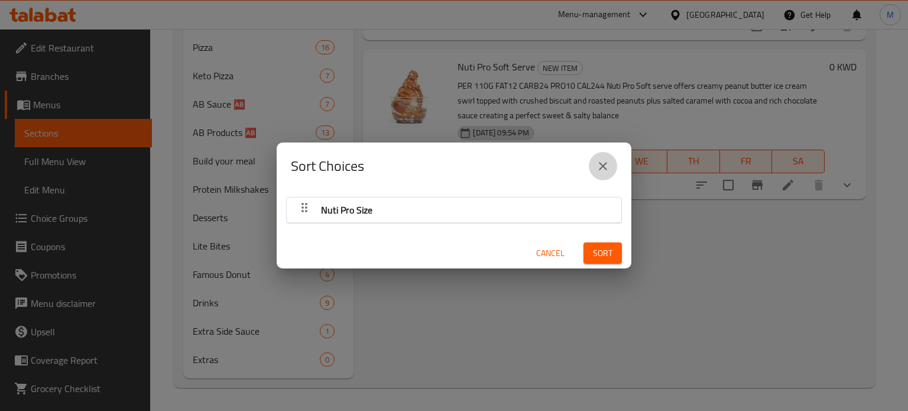
click at [596, 160] on button "close" at bounding box center [603, 166] width 28 height 28
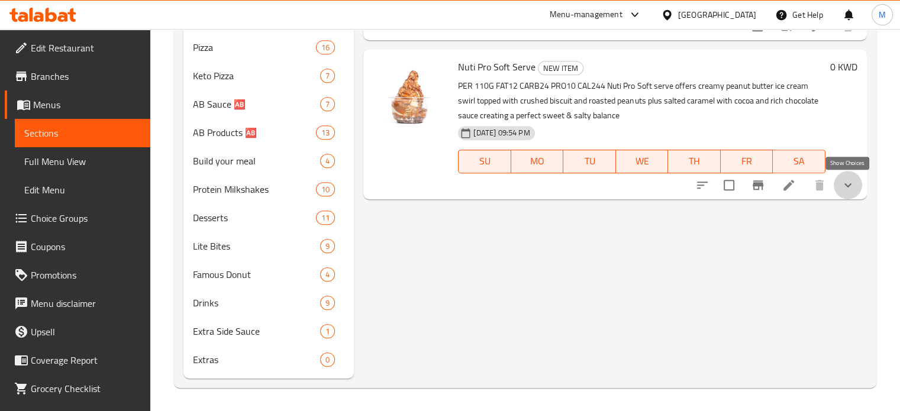
click at [851, 182] on icon "show more" at bounding box center [847, 185] width 14 height 14
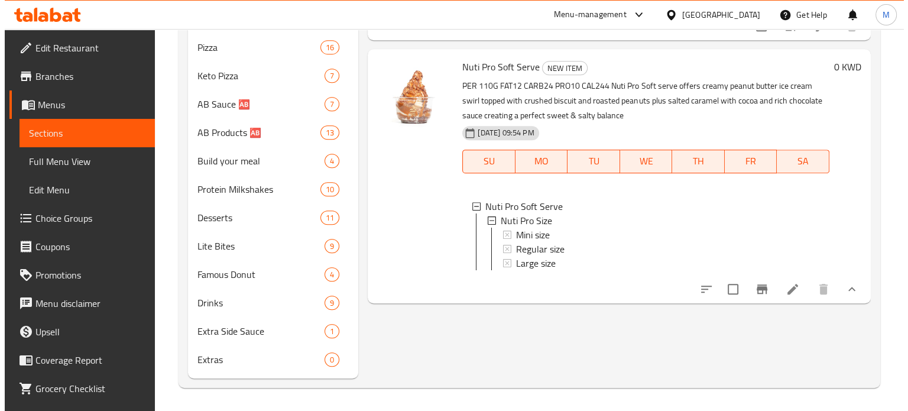
scroll to position [1, 0]
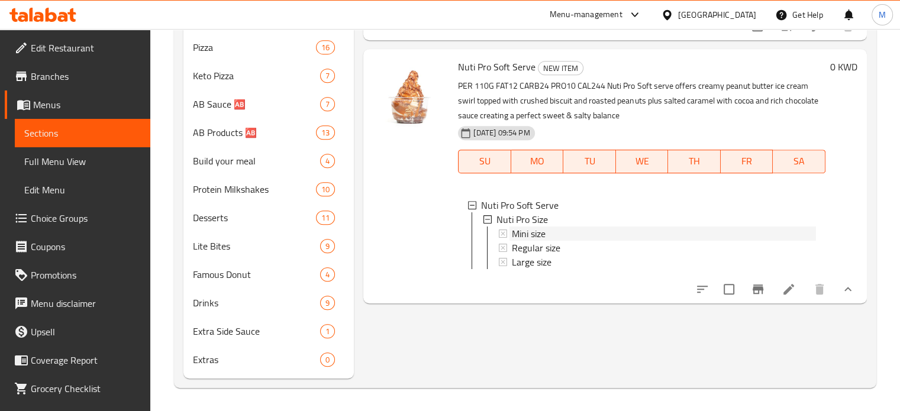
click at [558, 229] on div "Mini size" at bounding box center [664, 234] width 304 height 14
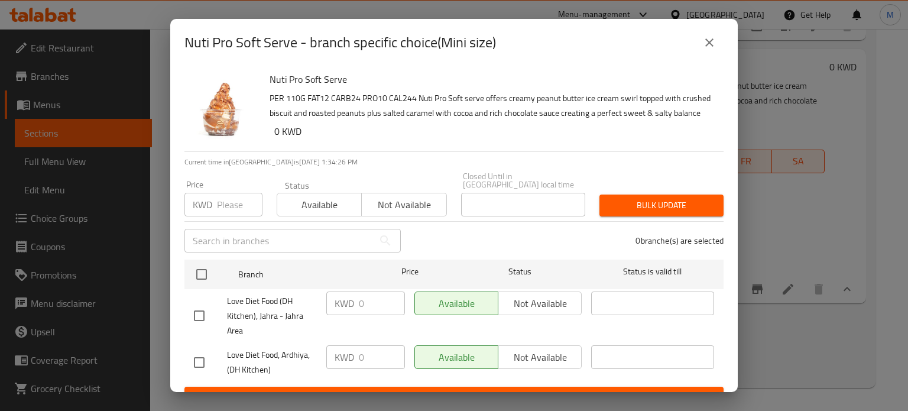
click at [222, 201] on input "number" at bounding box center [240, 205] width 46 height 24
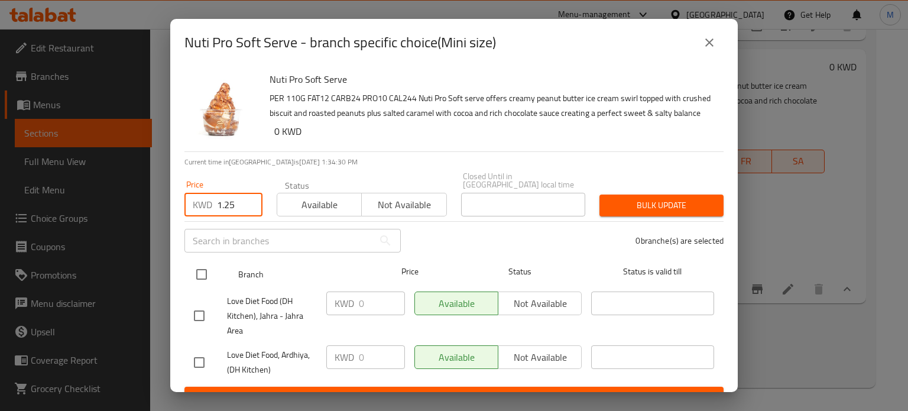
type input "1.25"
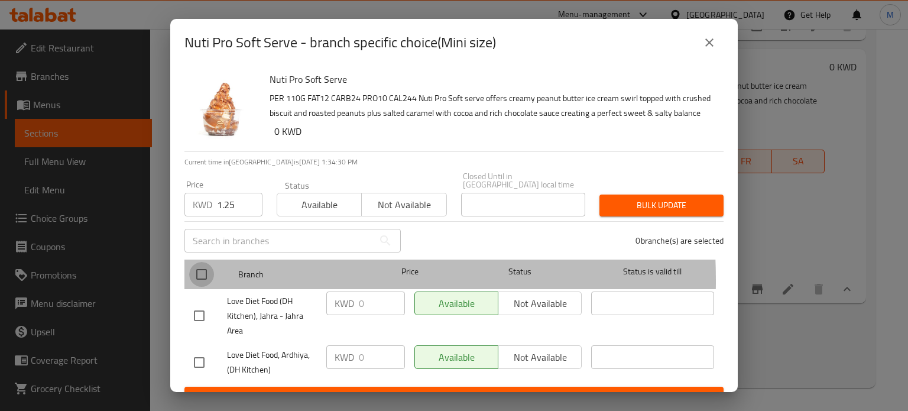
click at [202, 280] on input "checkbox" at bounding box center [201, 274] width 25 height 25
checkbox input "true"
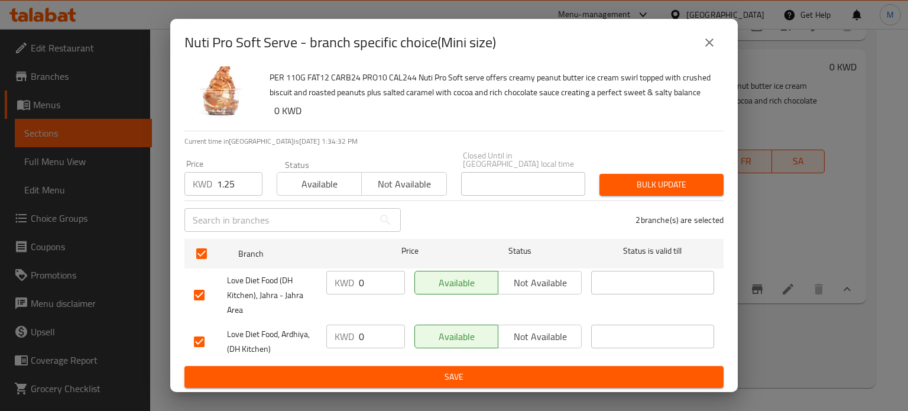
scroll to position [0, 0]
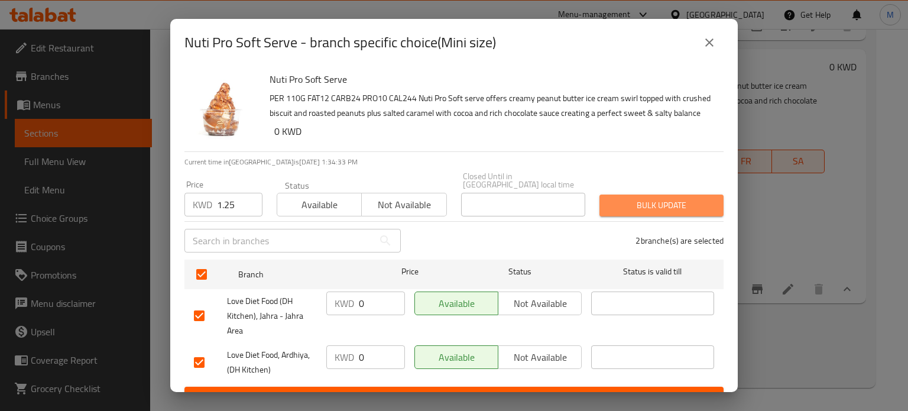
click at [671, 198] on span "Bulk update" at bounding box center [661, 205] width 105 height 15
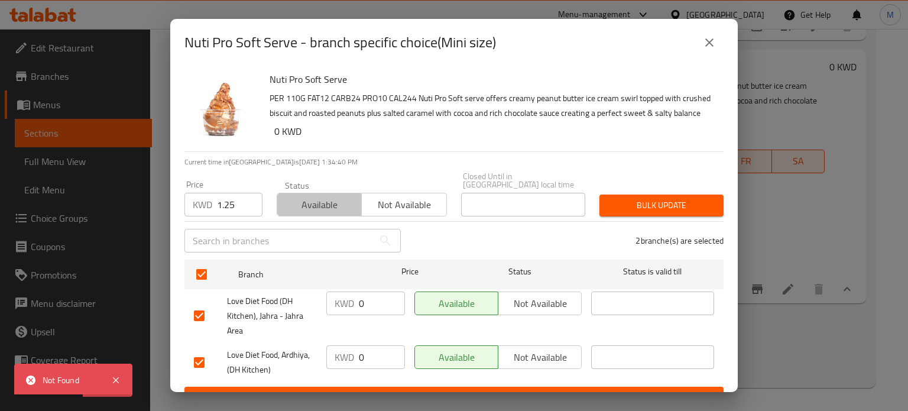
click at [316, 215] on button "Available" at bounding box center [319, 205] width 85 height 24
click at [625, 198] on span "Bulk update" at bounding box center [661, 205] width 105 height 15
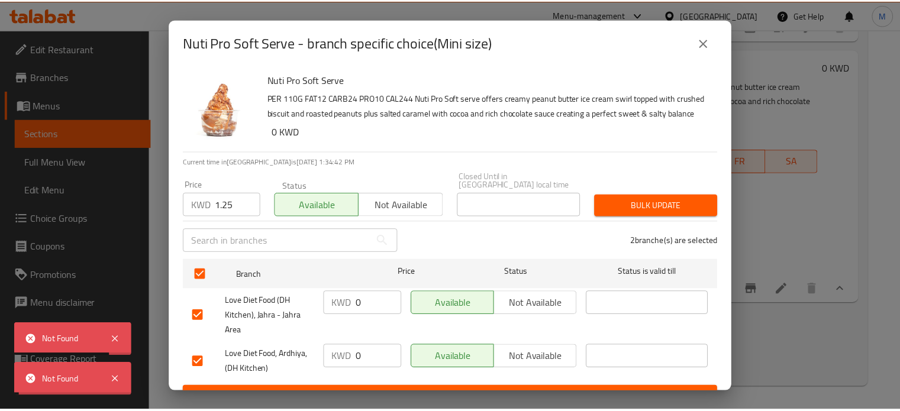
scroll to position [21, 0]
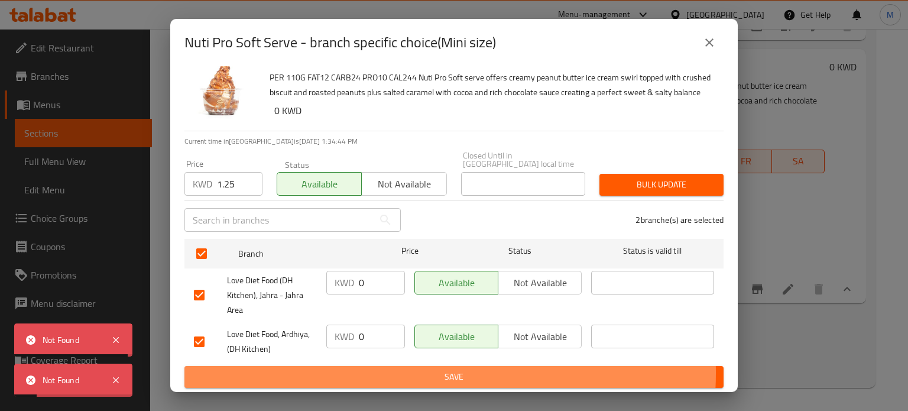
click at [426, 373] on span "Save" at bounding box center [454, 377] width 520 height 15
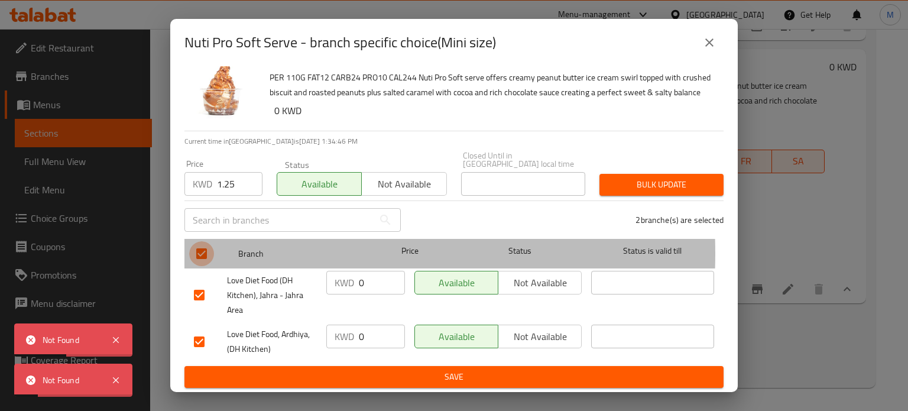
click at [202, 253] on input "checkbox" at bounding box center [201, 253] width 25 height 25
checkbox input "false"
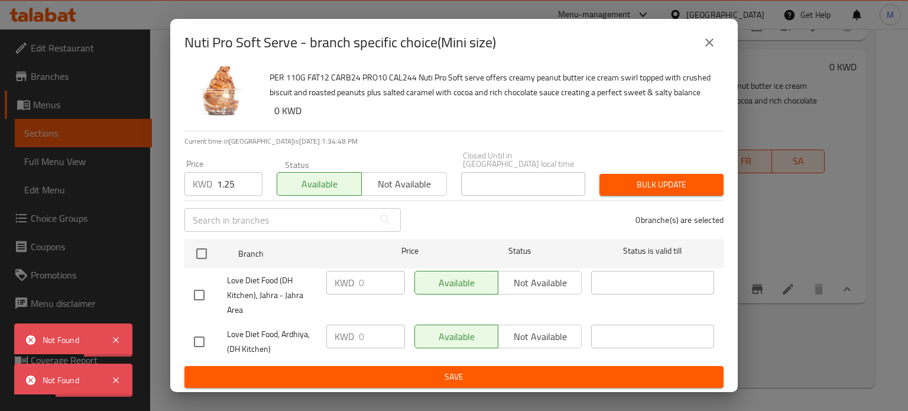
click at [203, 292] on input "checkbox" at bounding box center [199, 295] width 25 height 25
checkbox input "true"
click at [373, 281] on input "0" at bounding box center [382, 283] width 46 height 24
type input "1"
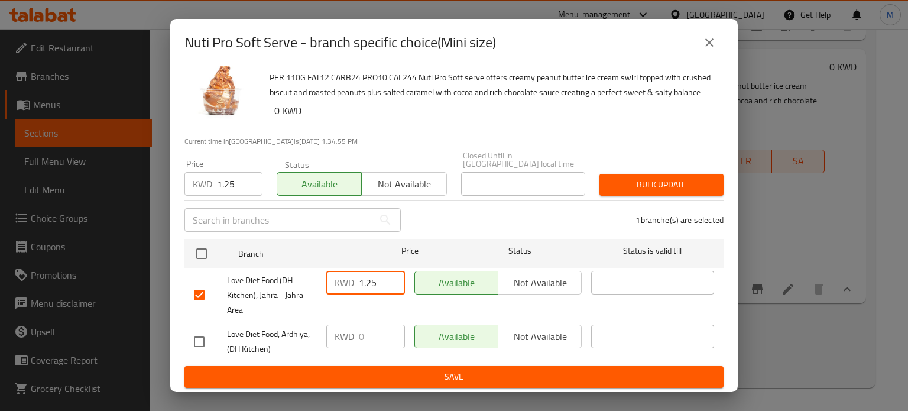
type input "1.25"
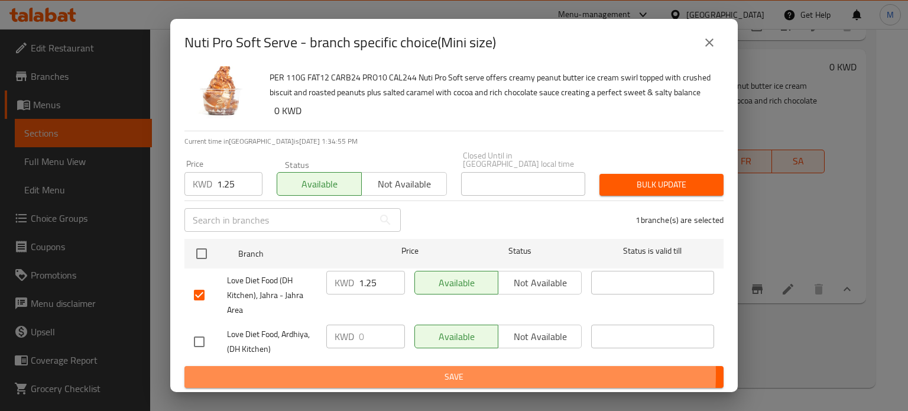
click at [423, 373] on span "Save" at bounding box center [454, 377] width 520 height 15
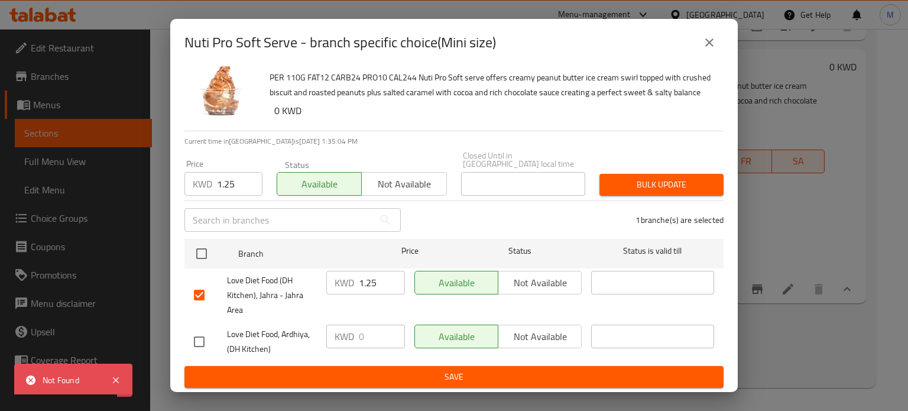
click at [716, 44] on icon "close" at bounding box center [710, 42] width 14 height 14
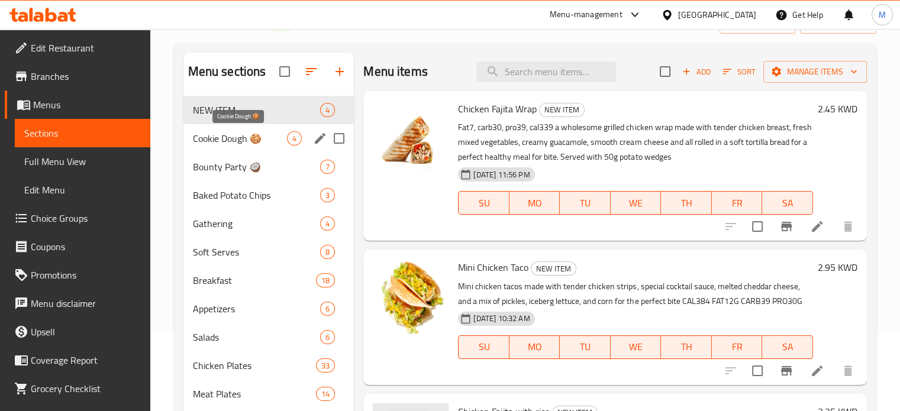
scroll to position [0, 0]
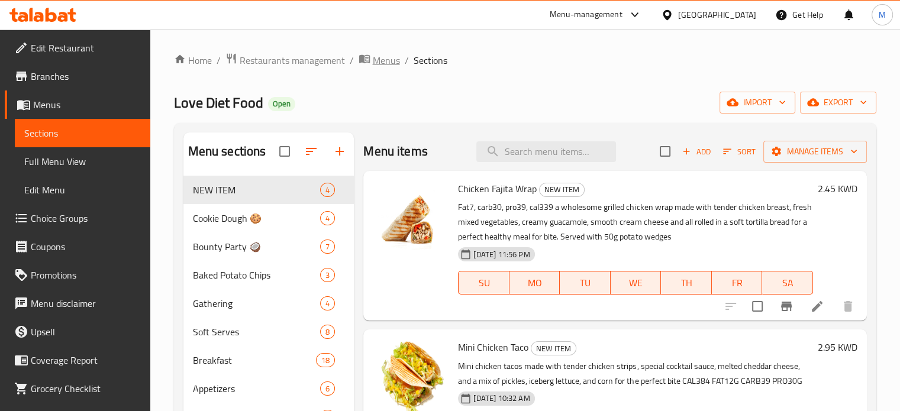
click at [371, 54] on span "Menus" at bounding box center [378, 60] width 41 height 15
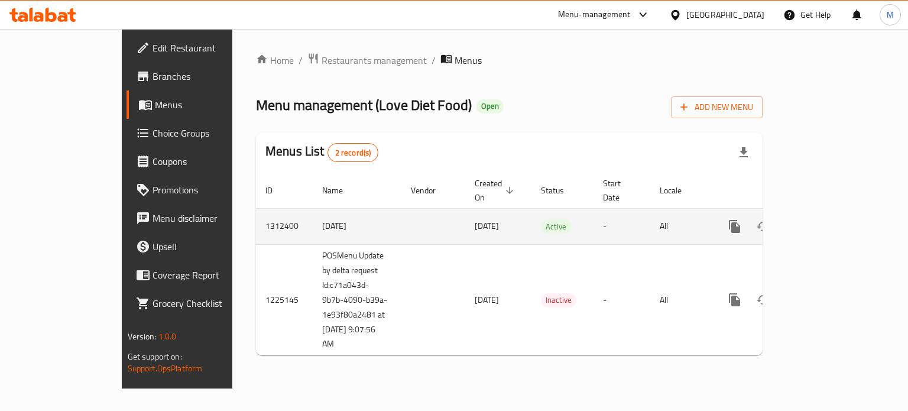
click at [835, 222] on link "enhanced table" at bounding box center [820, 226] width 28 height 28
